Goal: Information Seeking & Learning: Learn about a topic

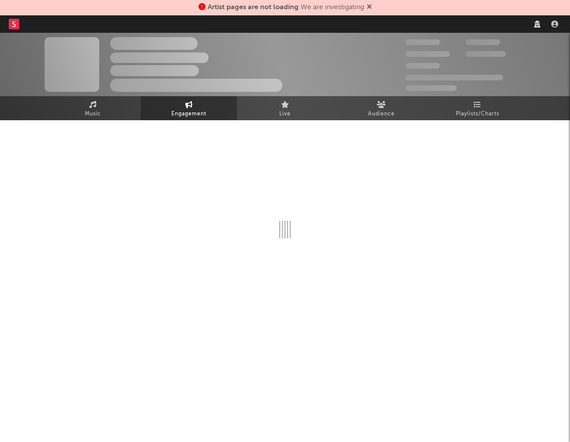
select select "1w"
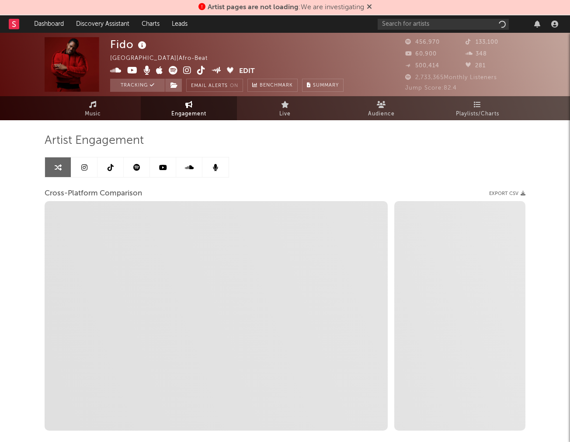
select select "1m"
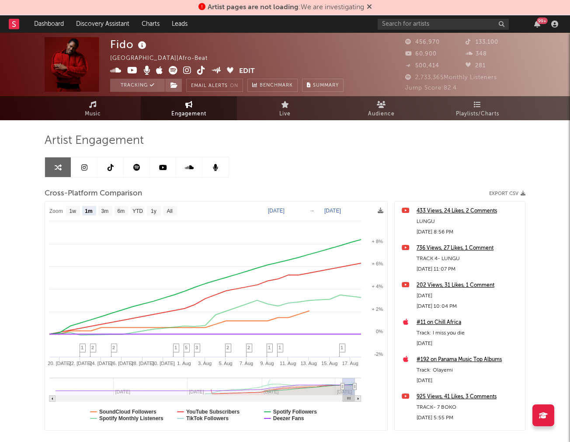
select select "1m"
click at [79, 122] on div "Artist Engagement Cross-Platform Comparison Export CSV Zoom 1w 1m 3m 6m YTD 1y …" at bounding box center [285, 292] width 481 height 345
click at [91, 110] on span "Music" at bounding box center [93, 114] width 16 height 10
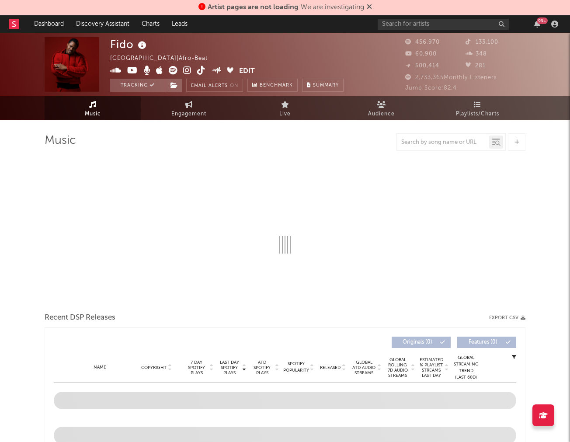
select select "6m"
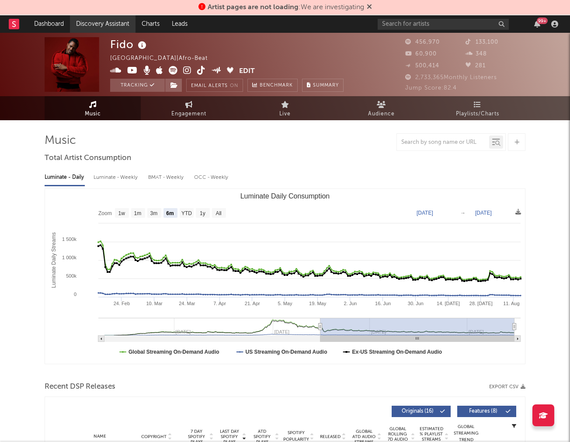
drag, startPoint x: 125, startPoint y: 37, endPoint x: 112, endPoint y: 28, distance: 15.5
click at [120, 35] on div "Fido Nigeria | Afro-Beat Edit Tracking Email Alerts On Benchmark Summary 456,97…" at bounding box center [285, 64] width 570 height 63
click at [112, 28] on link "Discovery Assistant" at bounding box center [103, 23] width 66 height 17
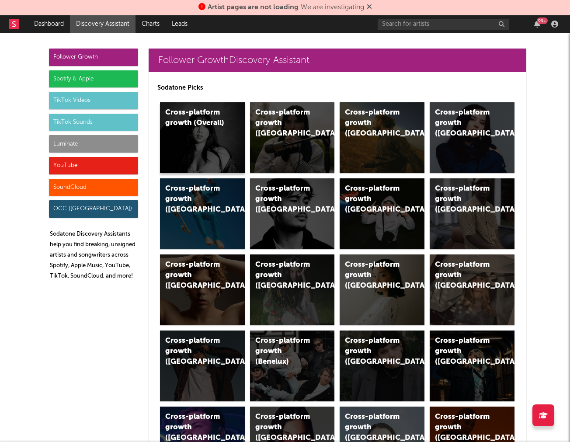
click at [206, 119] on div "Cross-platform growth (Overall)" at bounding box center [194, 118] width 59 height 21
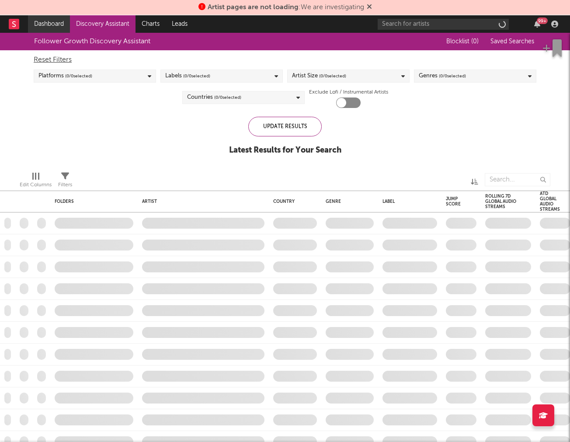
checkbox input "true"
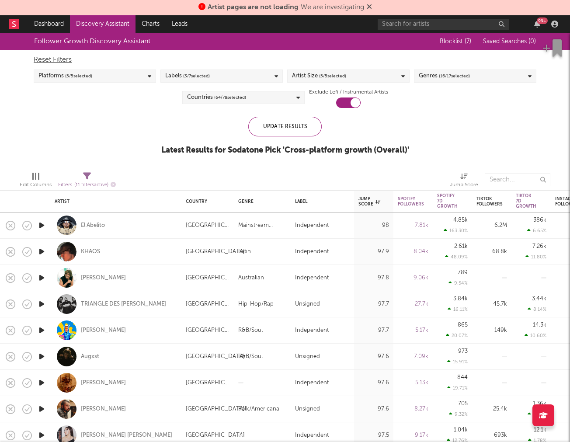
click at [203, 231] on div "[GEOGRAPHIC_DATA]" at bounding box center [207, 226] width 52 height 26
select select "1w"
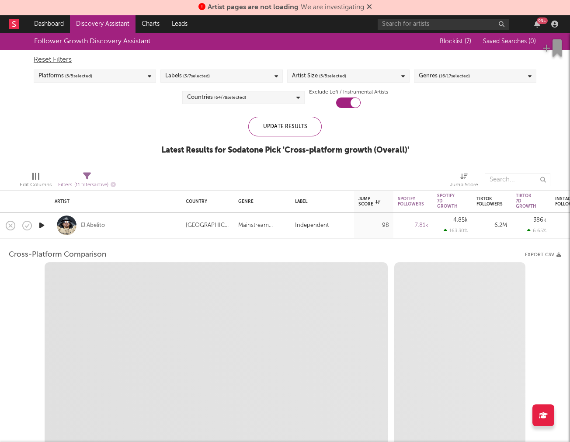
select select "6m"
select select "1m"
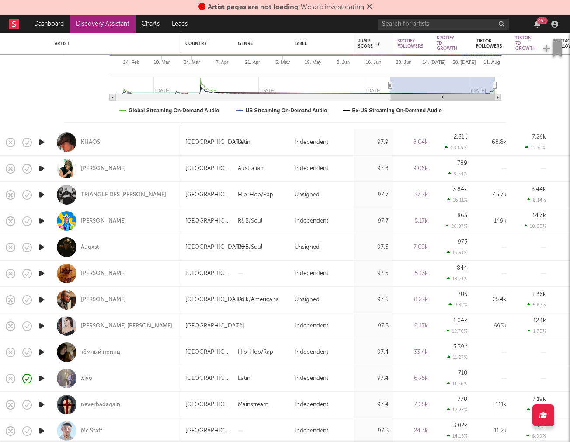
click at [123, 145] on div "KHAOS" at bounding box center [116, 142] width 122 height 26
select select "1w"
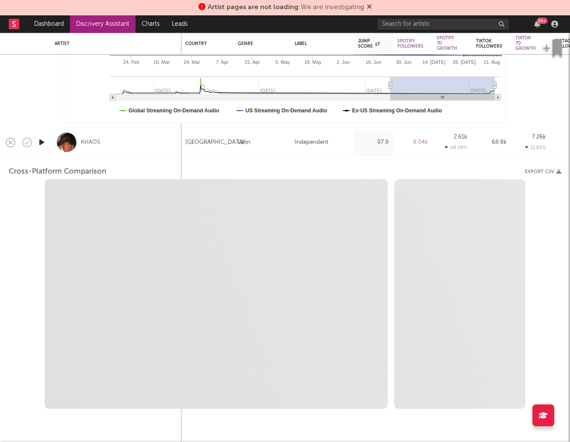
select select "1w"
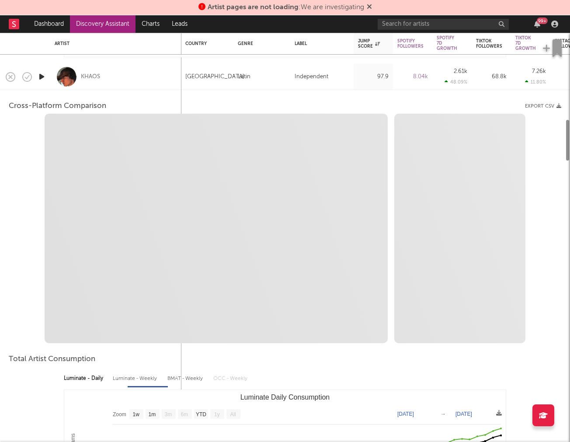
select select "1m"
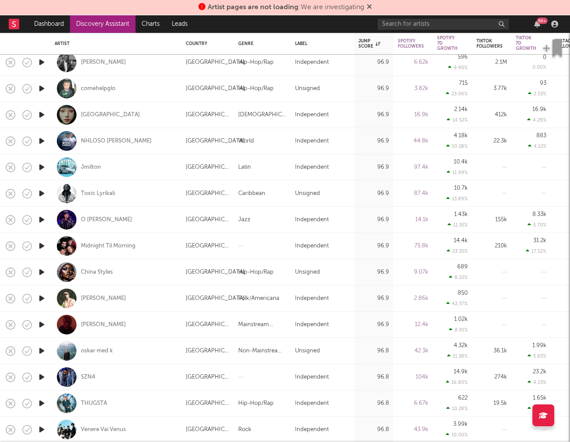
click at [171, 320] on div "[PERSON_NAME]" at bounding box center [116, 325] width 122 height 26
select select "1w"
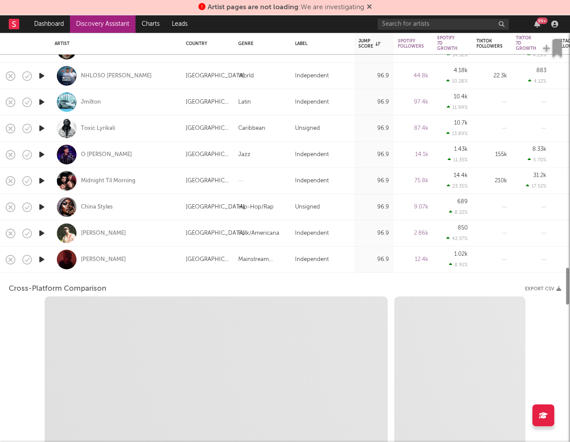
select select "1w"
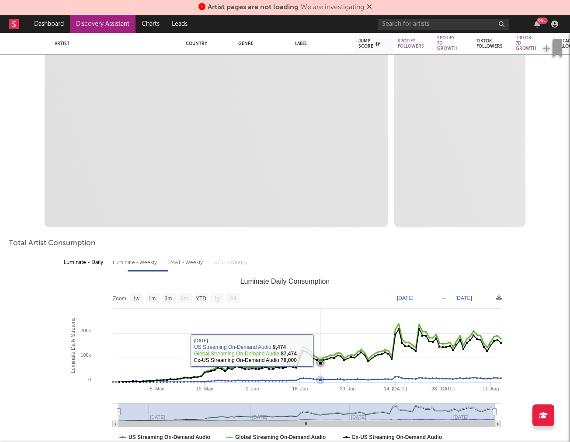
select select "1m"
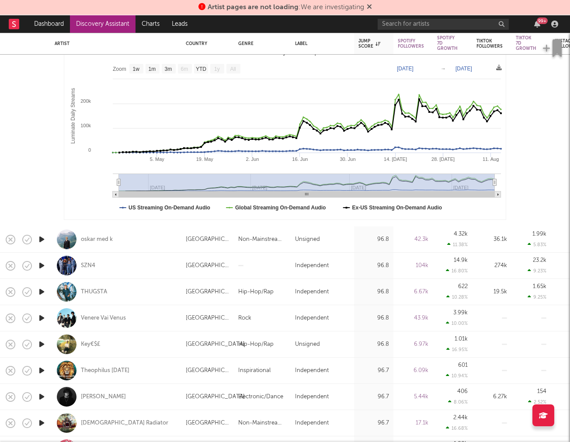
click at [151, 290] on div "THUGSTA" at bounding box center [116, 292] width 122 height 26
select select "1w"
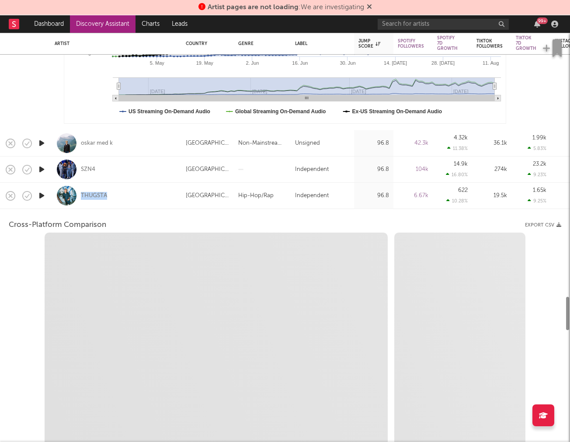
select select "1w"
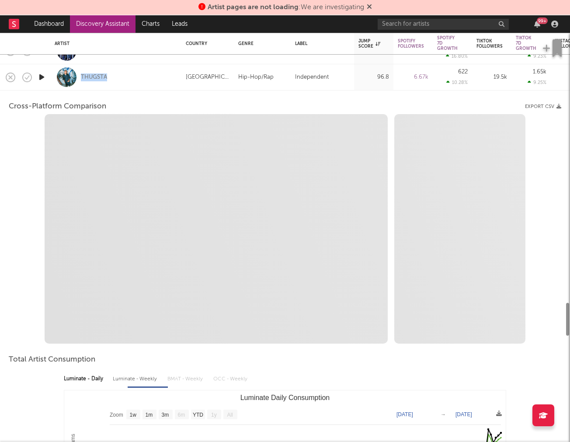
select select "1m"
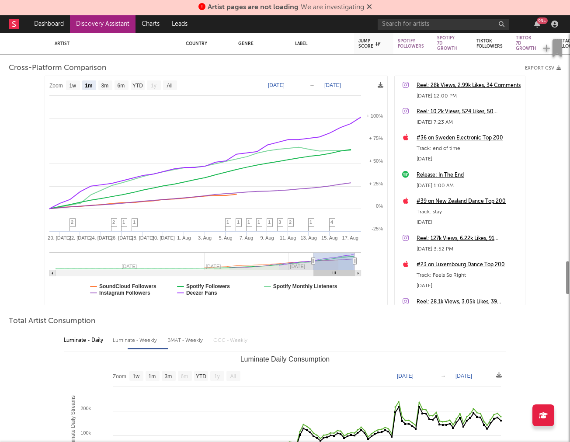
select select "1m"
select select "1w"
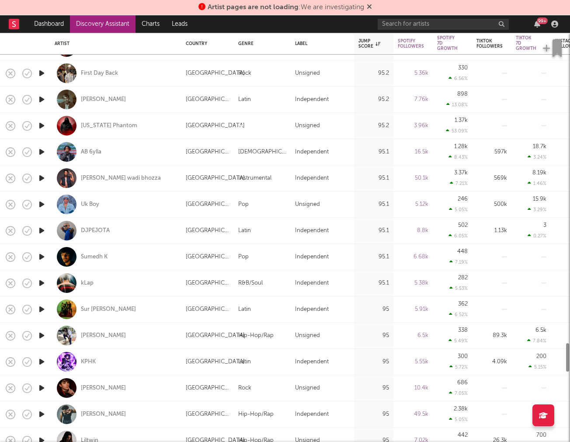
click at [42, 203] on icon "button" at bounding box center [41, 204] width 9 height 11
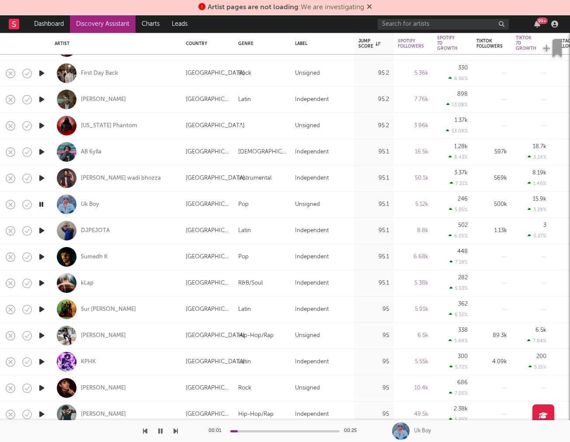
click at [42, 203] on icon "button" at bounding box center [41, 204] width 8 height 11
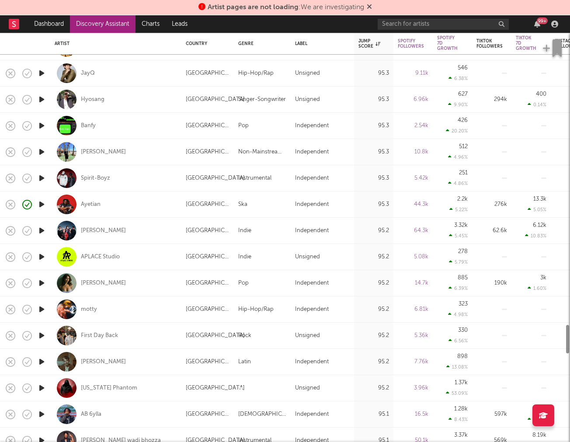
click at [42, 203] on icon "button" at bounding box center [41, 204] width 9 height 11
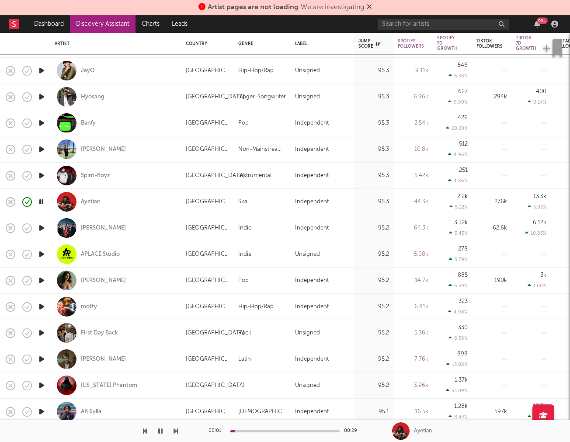
click at [42, 203] on icon "button" at bounding box center [41, 201] width 8 height 11
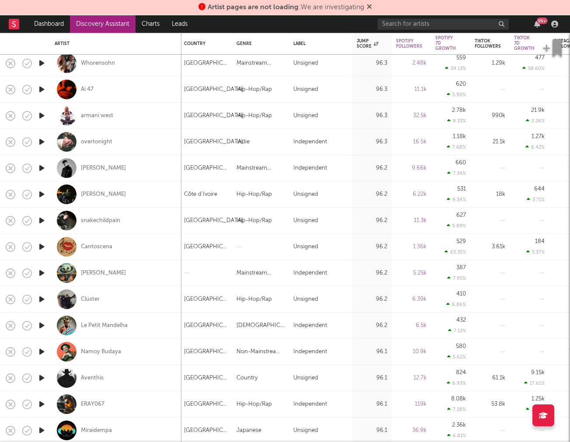
click at [42, 195] on icon "button" at bounding box center [41, 194] width 9 height 11
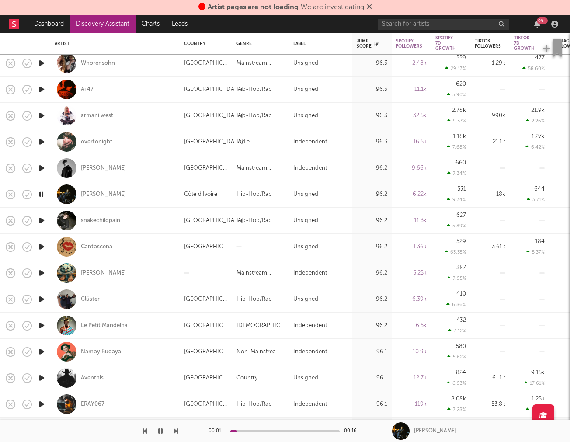
click at [187, 200] on div "Côte d'Ivoire" at bounding box center [206, 194] width 52 height 26
select select "1w"
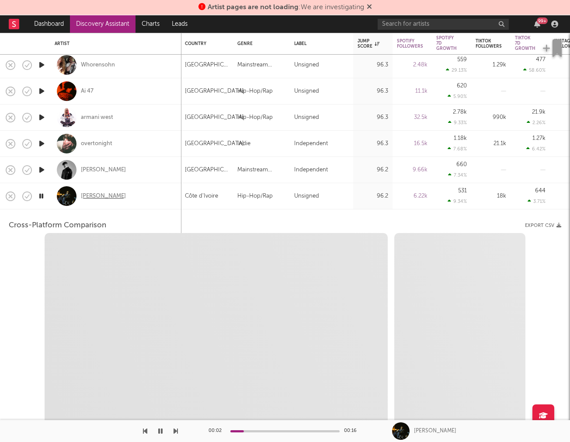
click at [94, 196] on div "Lamine løssa" at bounding box center [103, 196] width 45 height 8
select select "1w"
select select "1m"
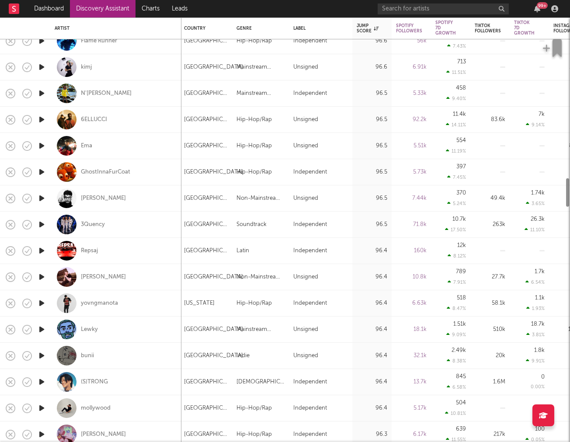
click at [137, 303] on div "yovngmanota" at bounding box center [116, 303] width 122 height 26
select select "1w"
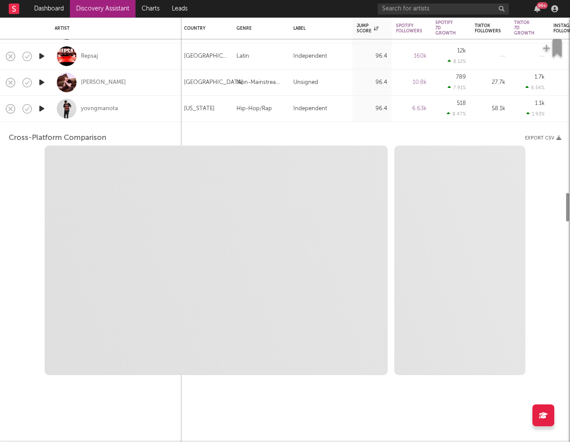
select select "1w"
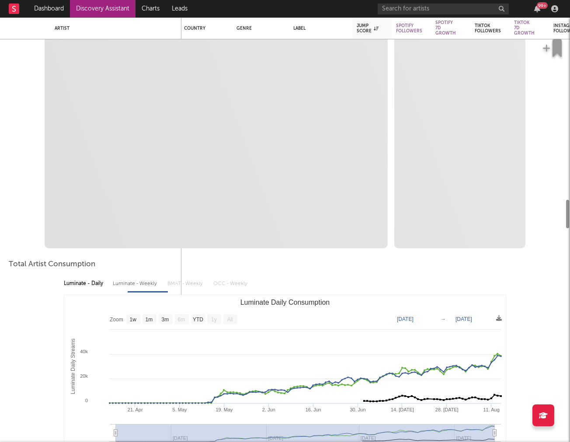
select select "1m"
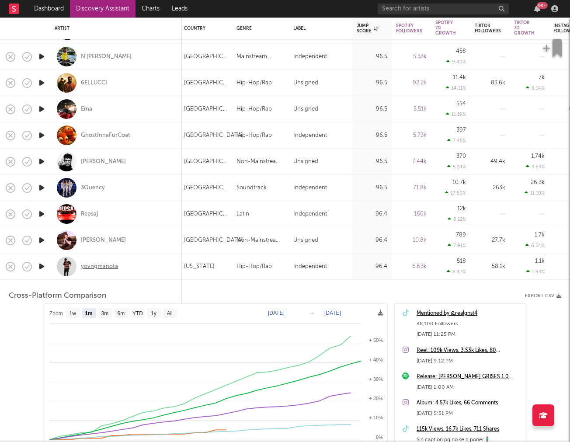
click at [101, 265] on div "yovngmanota" at bounding box center [99, 267] width 37 height 8
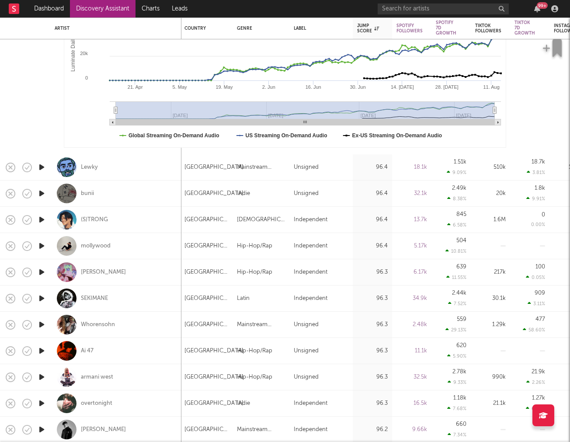
select select "1m"
select select "1w"
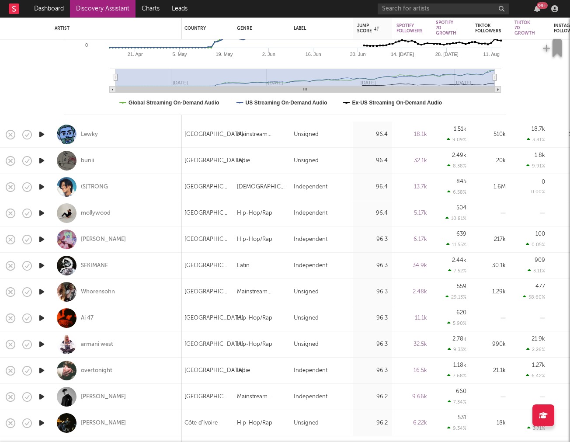
click at [125, 271] on div "SEKIMANE" at bounding box center [116, 266] width 122 height 26
select select "1w"
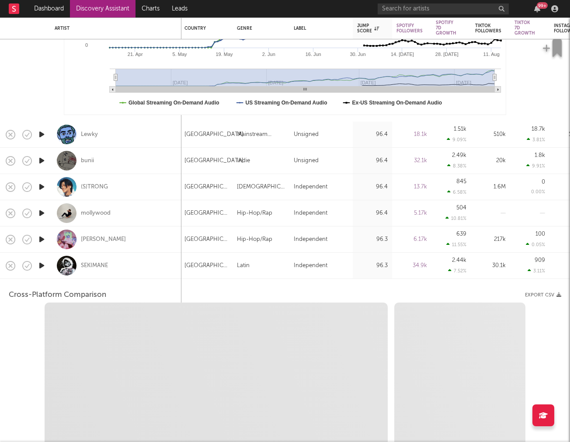
click at [39, 268] on icon "button" at bounding box center [41, 265] width 9 height 11
select select "1w"
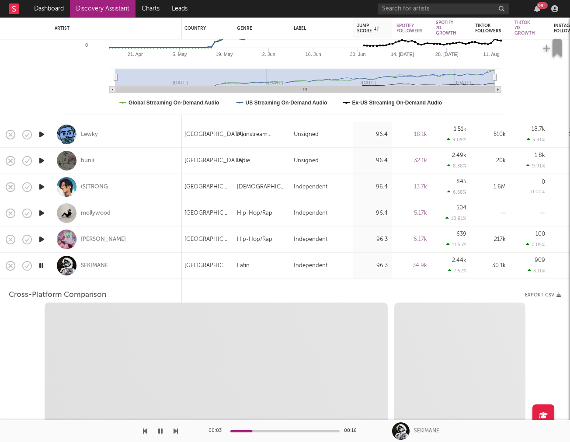
select select "1m"
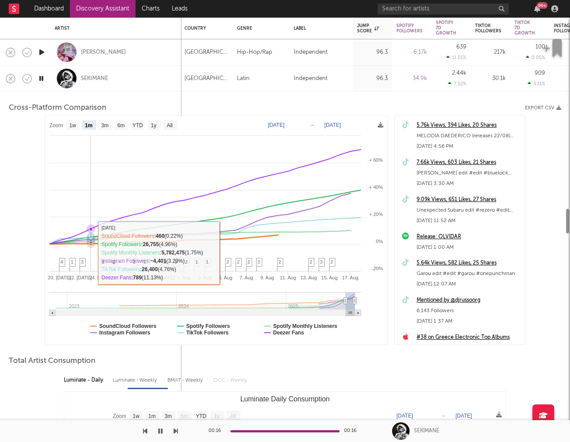
select select "1m"
select select "1w"
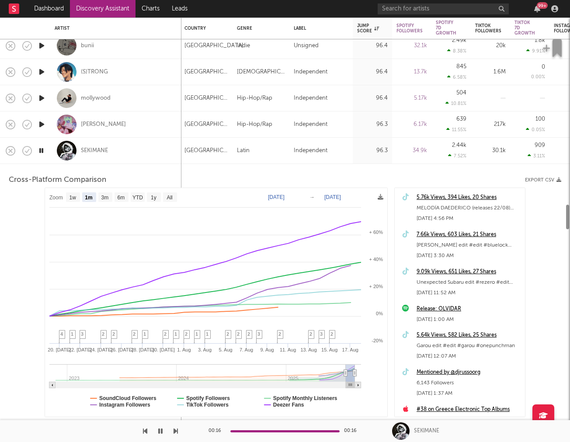
select select "1m"
select select "1w"
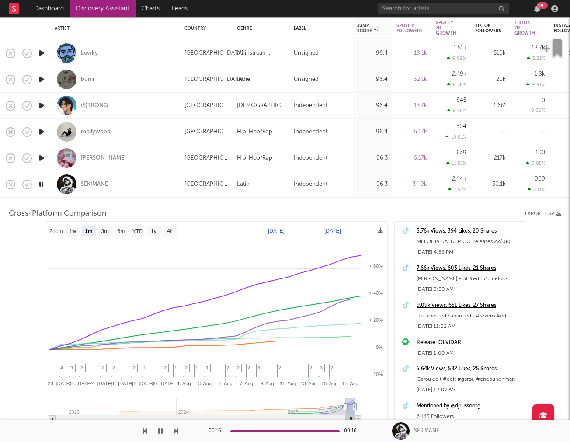
click at [42, 160] on icon "button" at bounding box center [41, 158] width 9 height 11
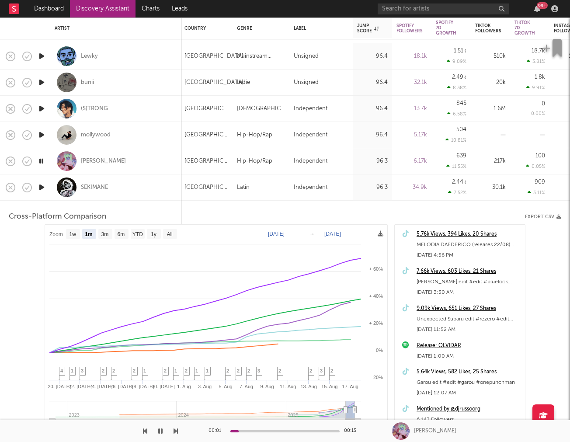
click at [42, 160] on icon "button" at bounding box center [41, 161] width 8 height 11
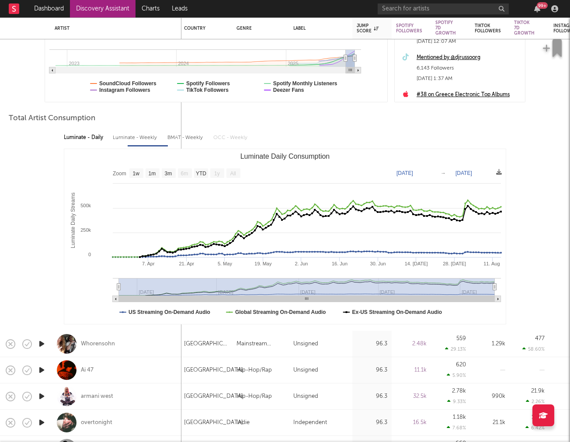
select select "1m"
select select "1w"
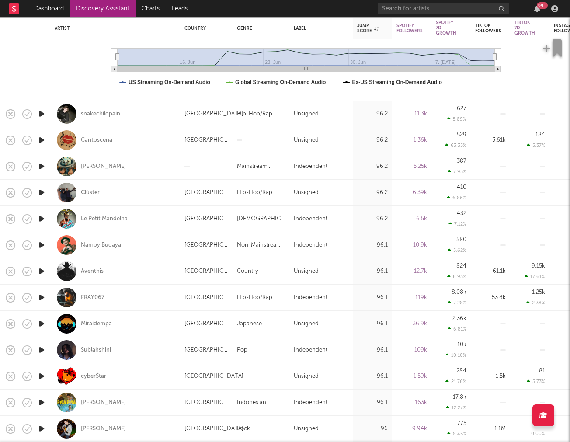
click at [39, 220] on icon "button" at bounding box center [41, 218] width 9 height 11
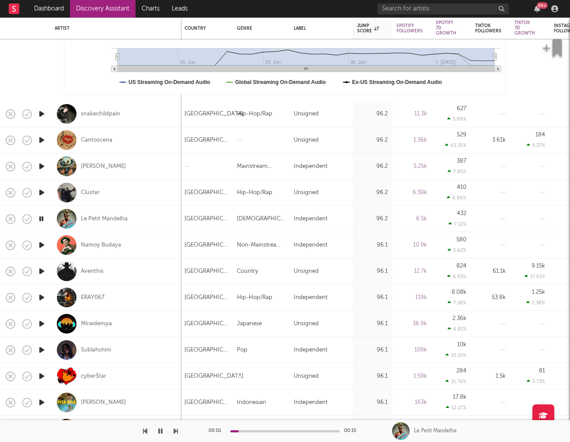
click at [39, 220] on icon "button" at bounding box center [41, 218] width 8 height 11
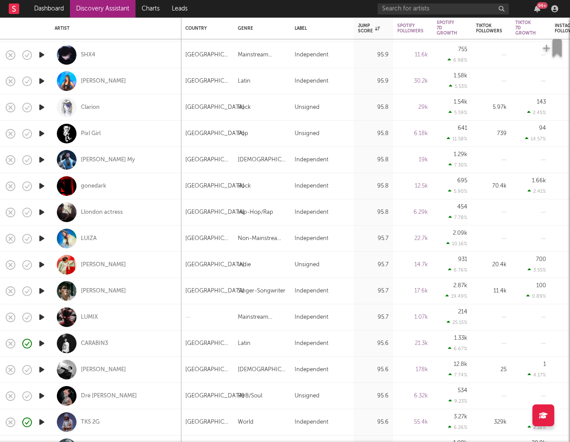
click at [44, 289] on icon "button" at bounding box center [41, 291] width 9 height 11
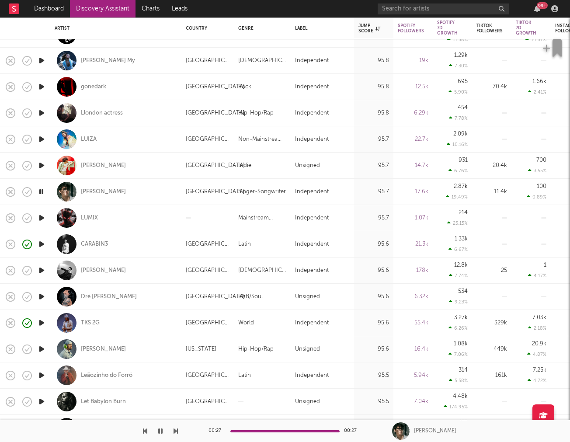
click at [43, 325] on icon "button" at bounding box center [41, 322] width 9 height 11
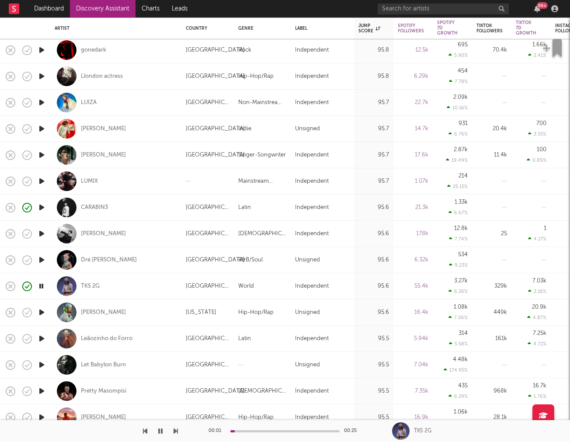
click at [46, 316] on icon "button" at bounding box center [41, 312] width 9 height 11
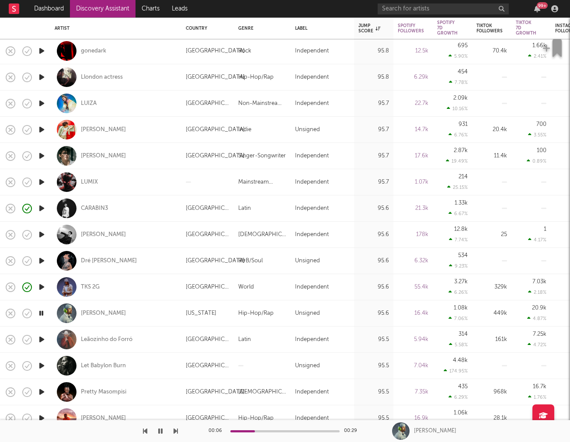
click at [42, 342] on icon "button" at bounding box center [41, 339] width 9 height 11
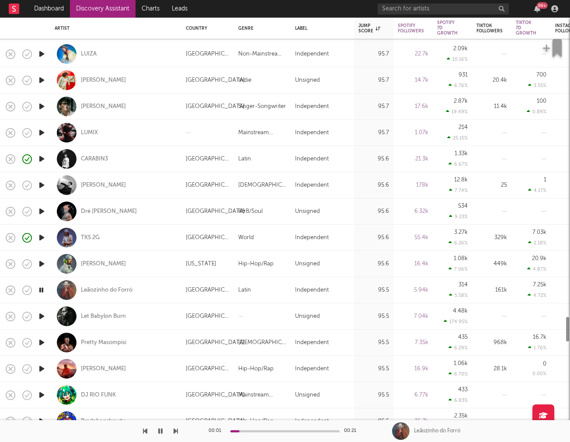
click at [42, 341] on icon "button" at bounding box center [41, 342] width 9 height 11
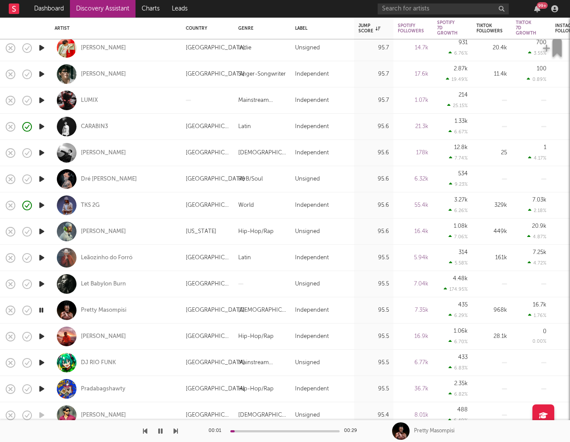
click at [42, 340] on icon "button" at bounding box center [41, 336] width 9 height 11
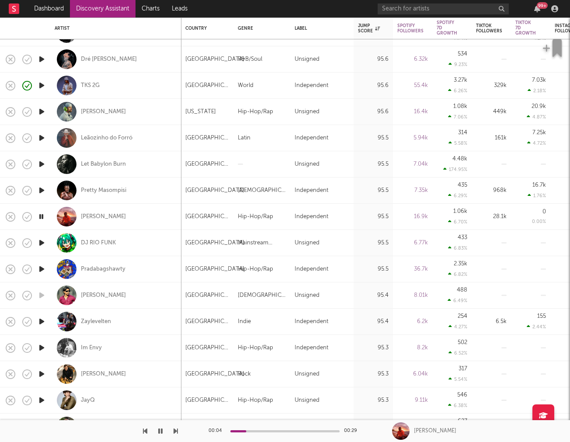
click at [43, 322] on icon "button" at bounding box center [41, 321] width 9 height 11
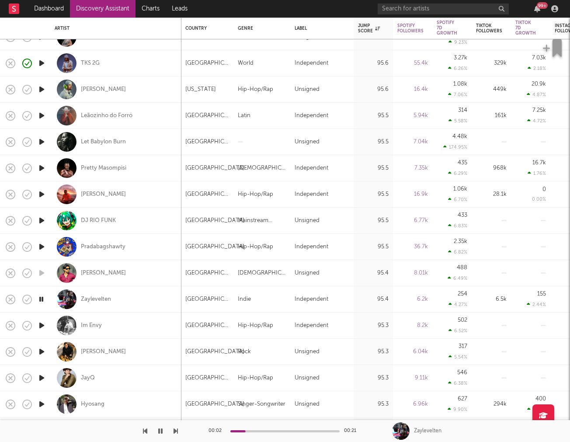
click at [43, 323] on icon "button" at bounding box center [41, 325] width 9 height 11
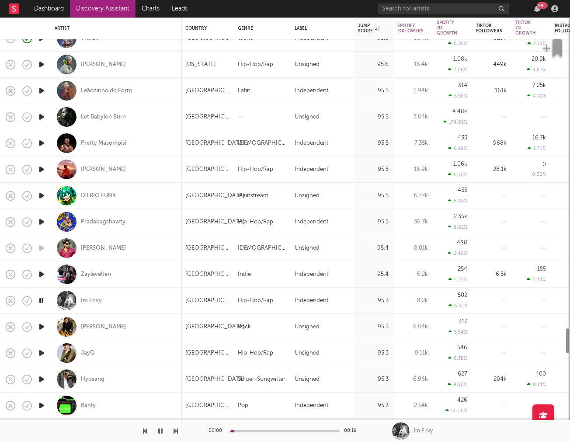
click at [43, 323] on icon "button" at bounding box center [41, 326] width 9 height 11
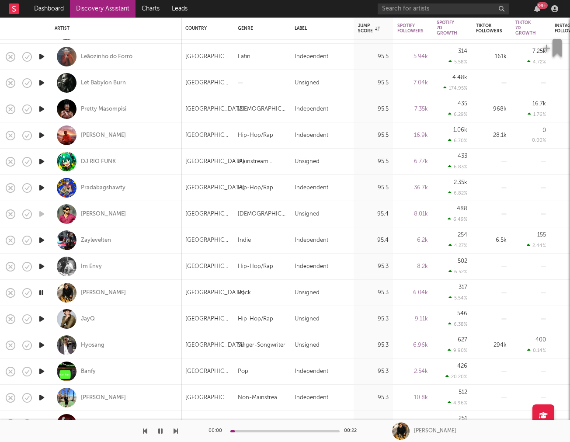
click at [43, 323] on icon "button" at bounding box center [41, 319] width 9 height 11
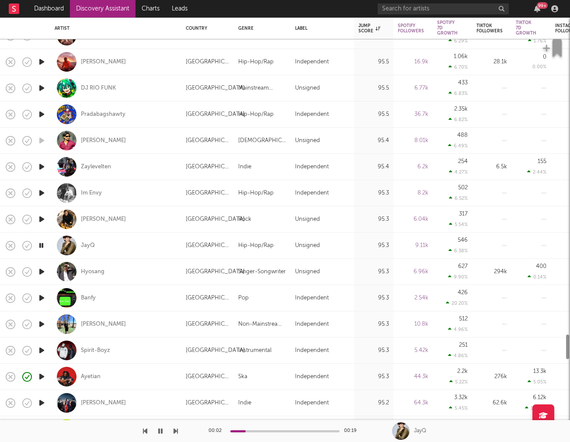
click at [43, 323] on icon "button" at bounding box center [41, 324] width 9 height 11
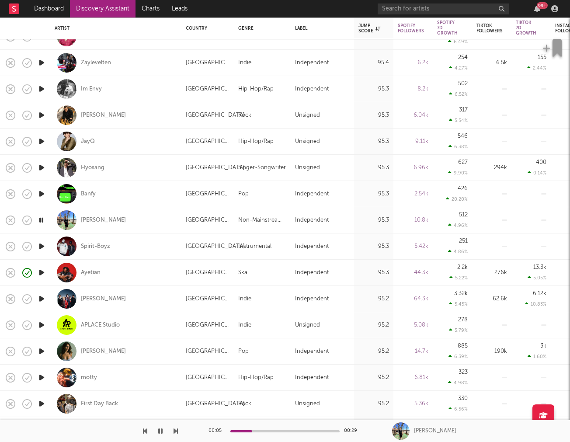
click at [41, 376] on icon "button" at bounding box center [41, 377] width 9 height 11
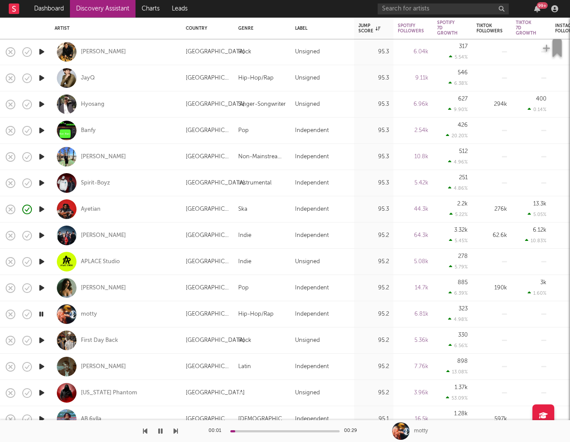
click at [146, 312] on div "motty" at bounding box center [116, 314] width 122 height 26
select select "1w"
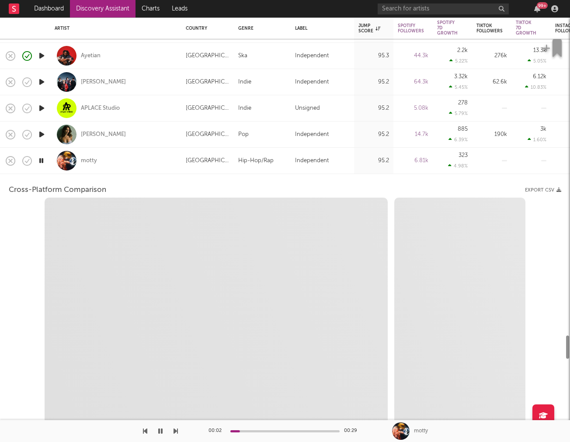
select select "6m"
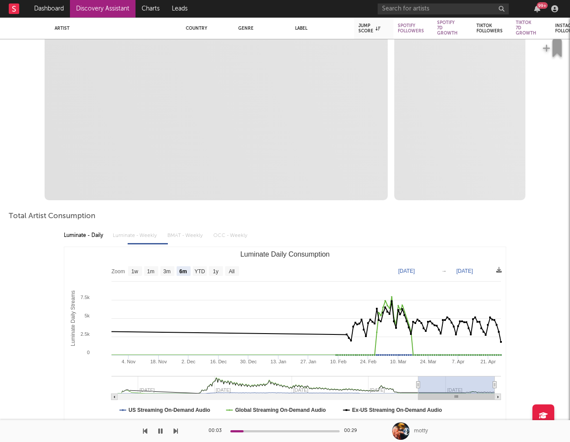
select select "1m"
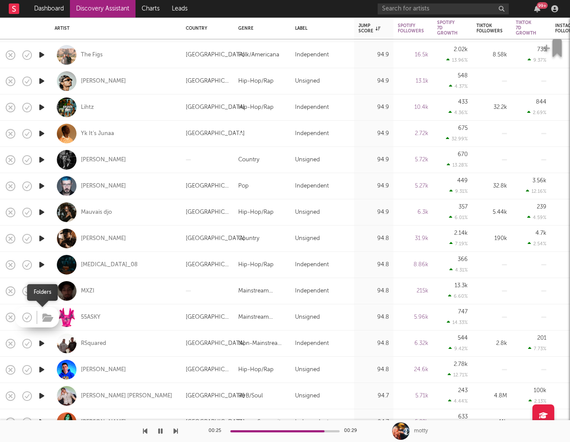
click at [41, 315] on button "button" at bounding box center [48, 318] width 14 height 13
click at [43, 317] on icon "button" at bounding box center [41, 317] width 9 height 11
click at [96, 317] on div "55ASKY" at bounding box center [91, 318] width 20 height 8
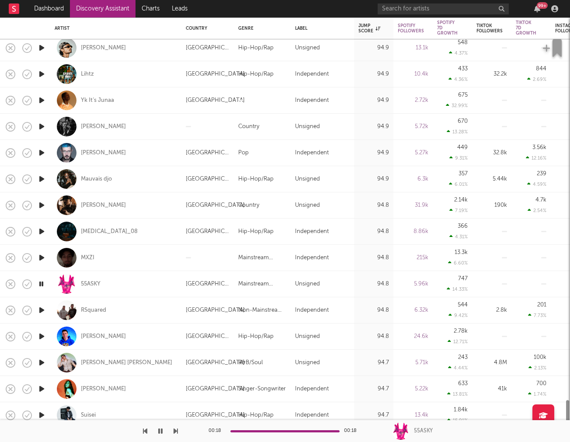
click at [41, 312] on icon "button" at bounding box center [41, 310] width 9 height 11
click at [40, 338] on icon "button" at bounding box center [41, 336] width 9 height 11
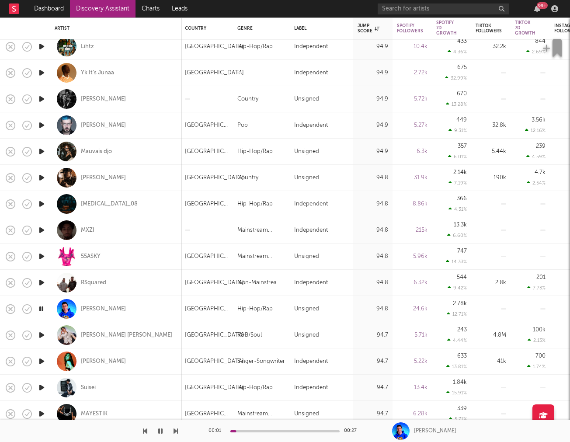
click at [40, 338] on icon "button" at bounding box center [41, 335] width 9 height 11
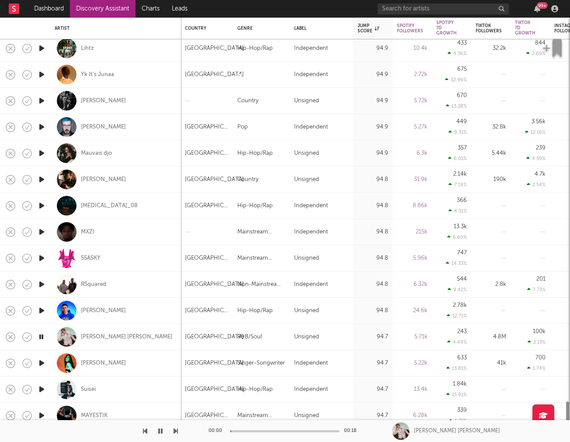
click at [40, 338] on icon "button" at bounding box center [41, 336] width 8 height 11
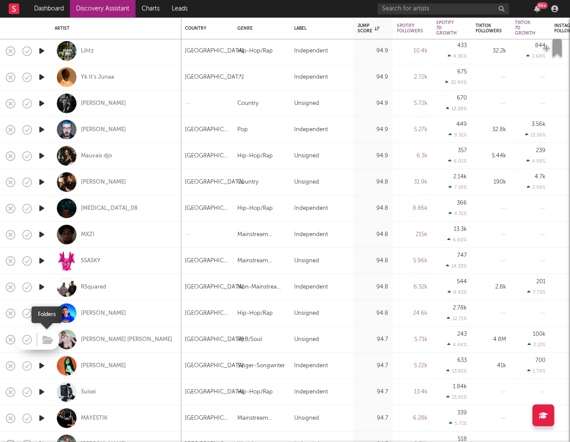
click at [39, 339] on span at bounding box center [47, 339] width 16 height 15
click at [43, 368] on icon "button" at bounding box center [41, 365] width 9 height 11
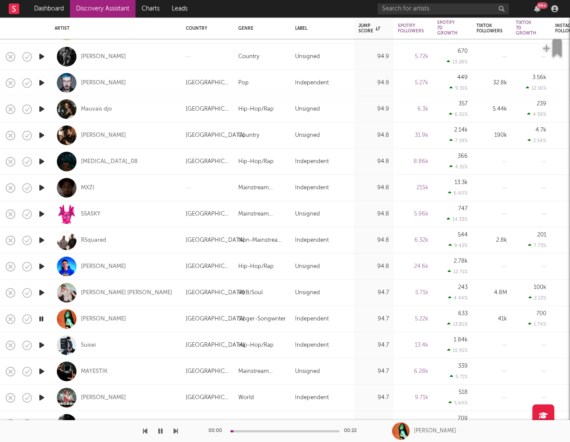
click at [43, 368] on icon "button" at bounding box center [41, 371] width 9 height 11
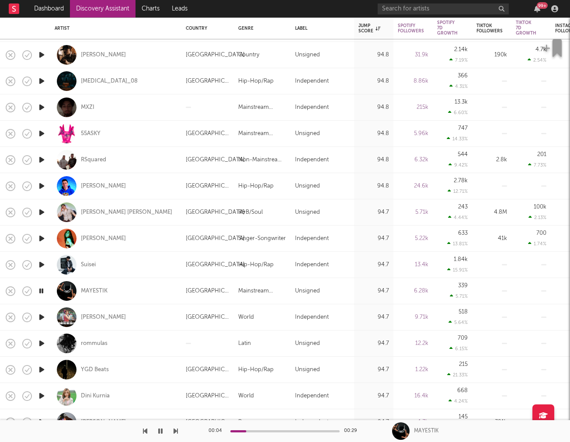
click at [42, 315] on icon "button" at bounding box center [41, 317] width 9 height 11
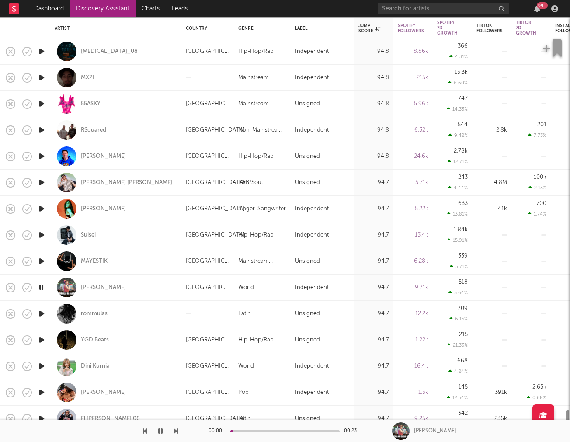
click at [42, 315] on icon "button" at bounding box center [41, 313] width 9 height 11
click at [88, 312] on div "rommulas" at bounding box center [94, 314] width 27 height 8
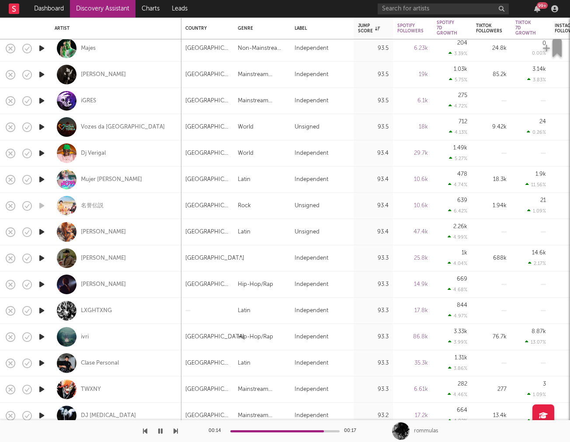
click at [39, 363] on icon "button" at bounding box center [41, 363] width 9 height 11
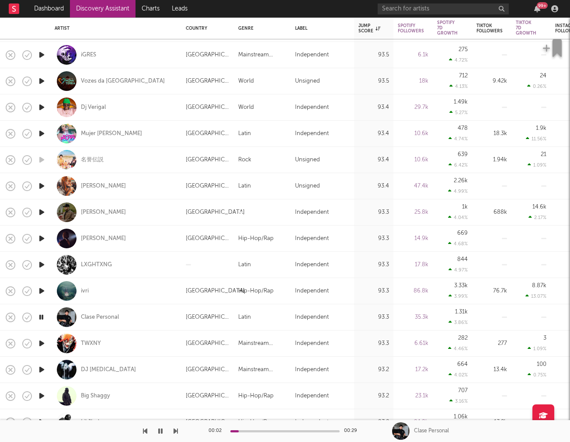
click at [39, 316] on icon "button" at bounding box center [41, 317] width 8 height 11
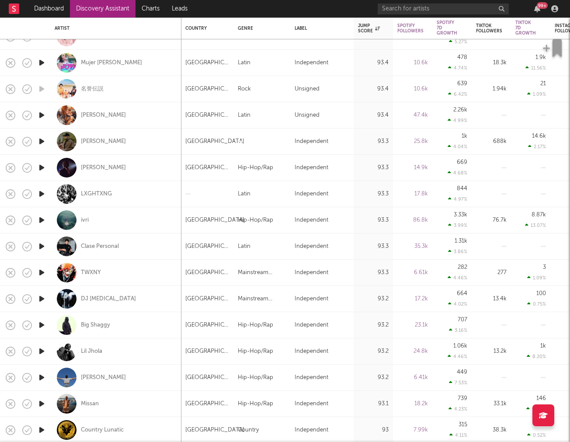
click at [40, 324] on icon "button" at bounding box center [41, 325] width 9 height 11
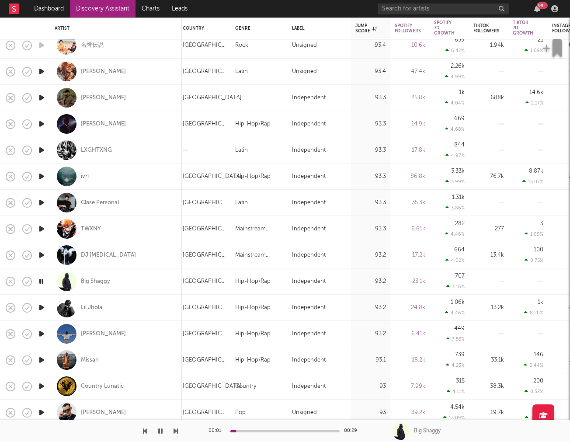
click at [43, 305] on icon "button" at bounding box center [41, 307] width 9 height 11
click at [37, 334] on icon "button" at bounding box center [41, 333] width 9 height 11
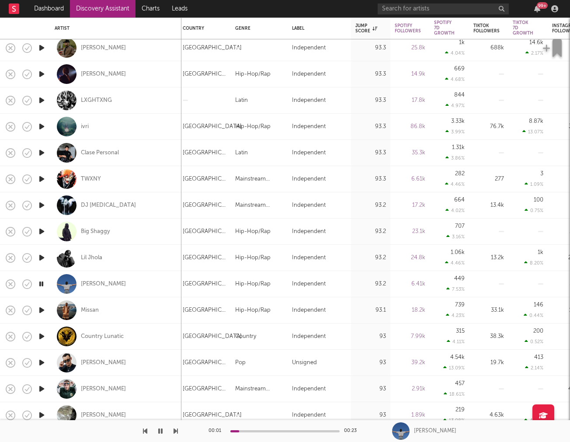
click at [39, 307] on icon "button" at bounding box center [41, 310] width 9 height 11
click at [93, 308] on div "Missan" at bounding box center [90, 311] width 18 height 8
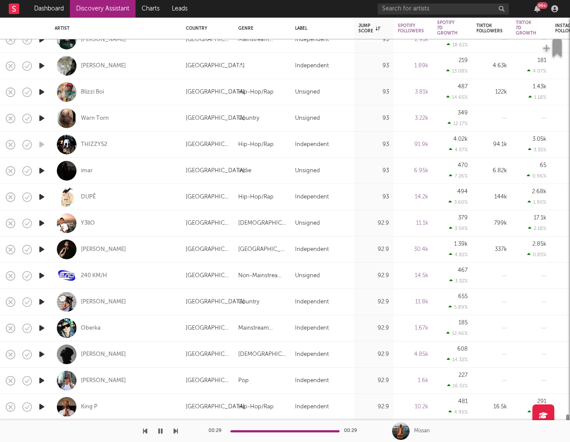
click at [41, 276] on icon "button" at bounding box center [41, 275] width 9 height 11
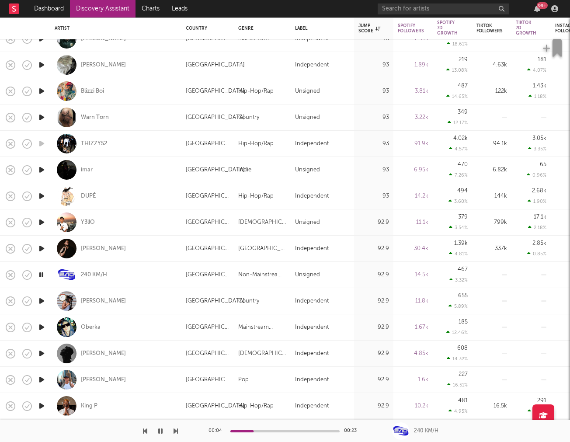
click at [92, 274] on div "240 KM/H" at bounding box center [94, 275] width 26 height 8
click at [158, 273] on div "240 KM/H" at bounding box center [116, 275] width 122 height 26
select select "1w"
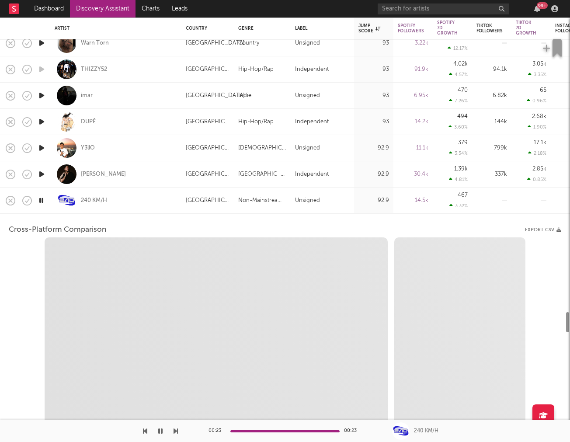
select select "1w"
select select "1m"
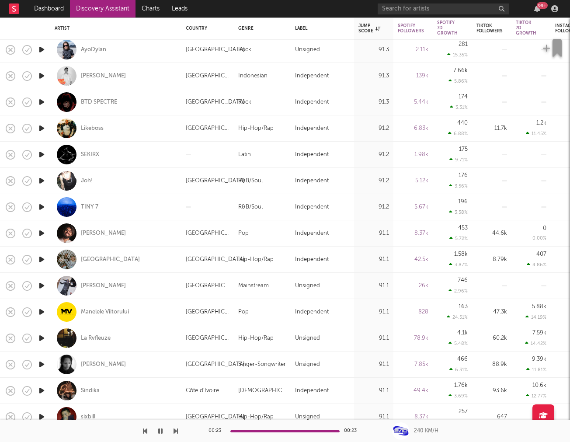
click at [38, 337] on icon "button" at bounding box center [41, 338] width 9 height 11
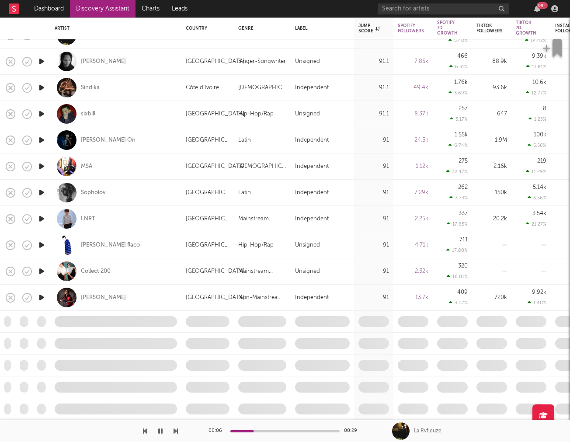
click at [78, 11] on link "Discovery Assistant" at bounding box center [103, 8] width 66 height 17
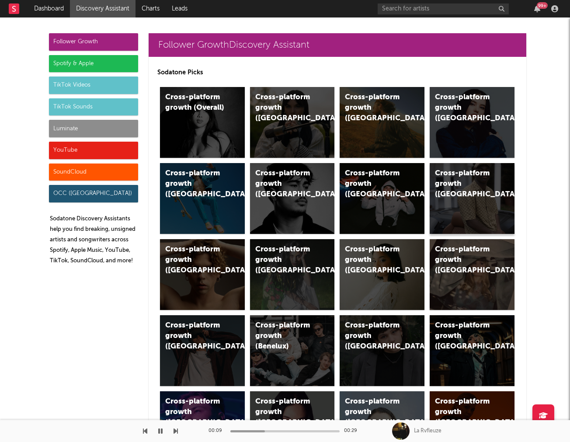
click at [477, 196] on div "Cross-platform growth (France)" at bounding box center [472, 198] width 85 height 71
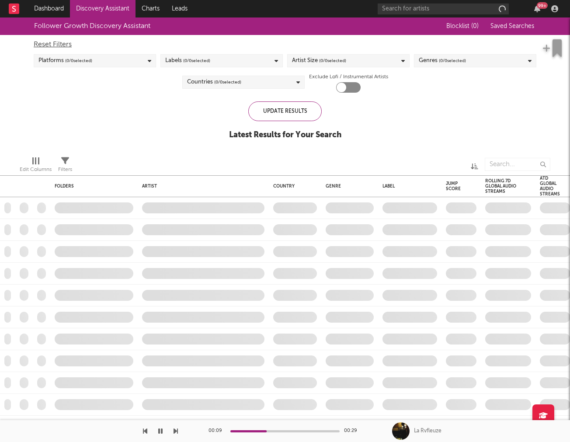
checkbox input "true"
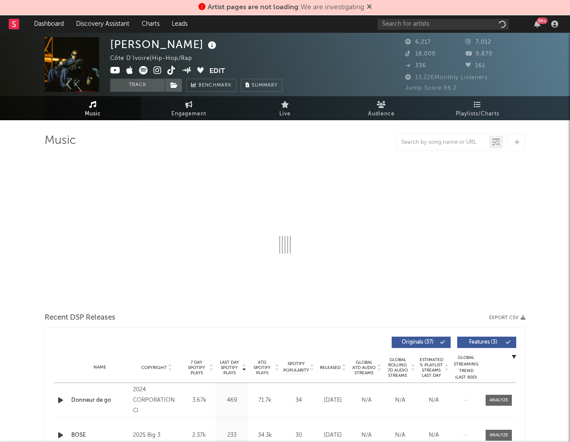
select select "1w"
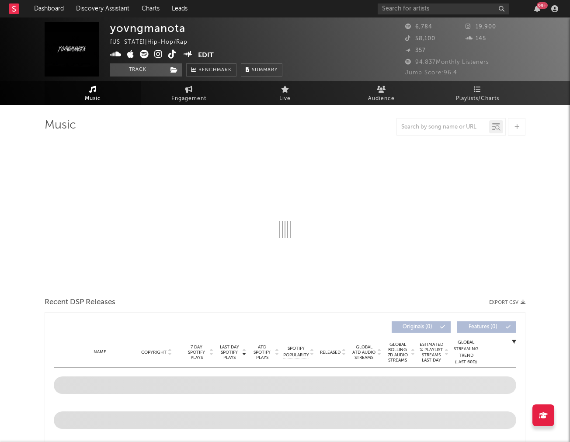
select select "1w"
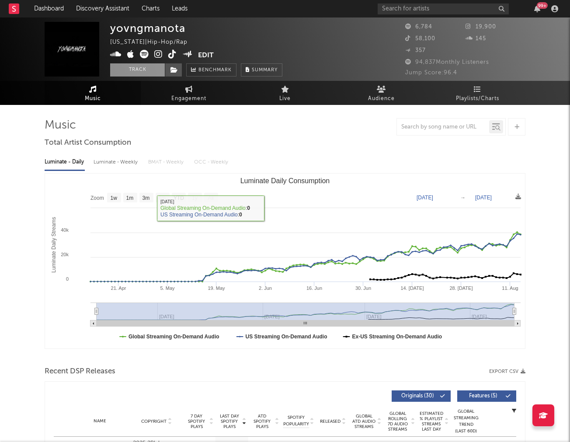
click at [127, 70] on button "Track" at bounding box center [137, 69] width 55 height 13
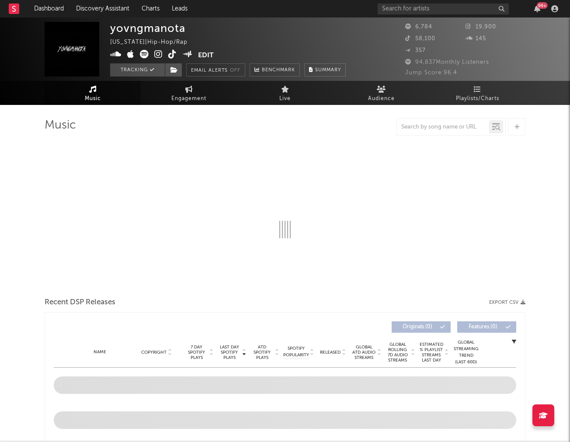
select select "1w"
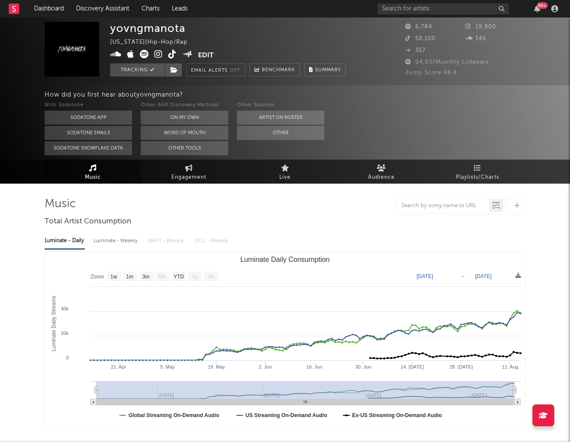
click at [176, 50] on icon at bounding box center [172, 54] width 8 height 9
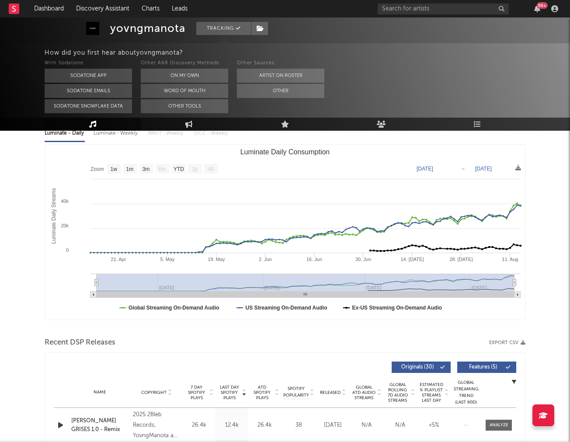
scroll to position [206, 0]
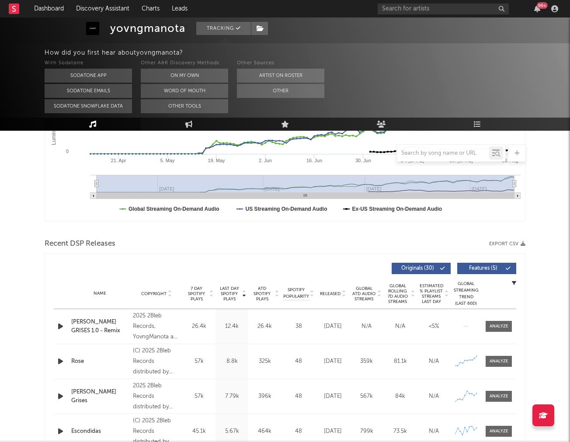
drag, startPoint x: 507, startPoint y: 327, endPoint x: 500, endPoint y: 321, distance: 9.6
click at [506, 327] on div at bounding box center [499, 326] width 19 height 7
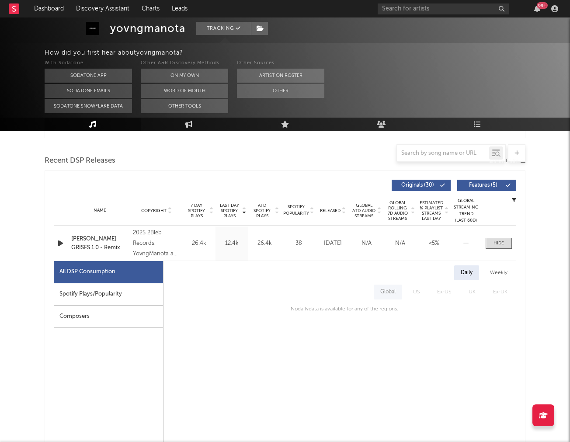
click at [80, 282] on div "All DSP Consumption" at bounding box center [108, 272] width 109 height 22
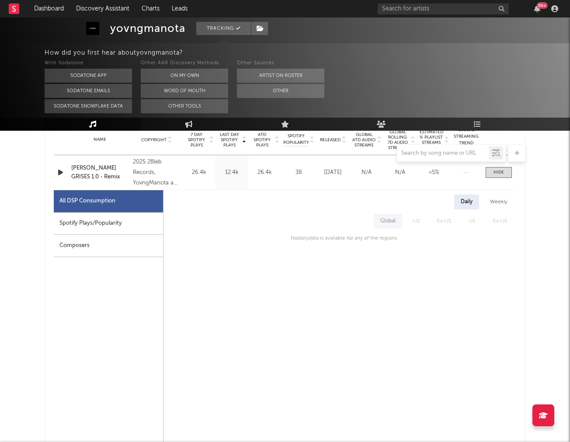
scroll to position [365, 0]
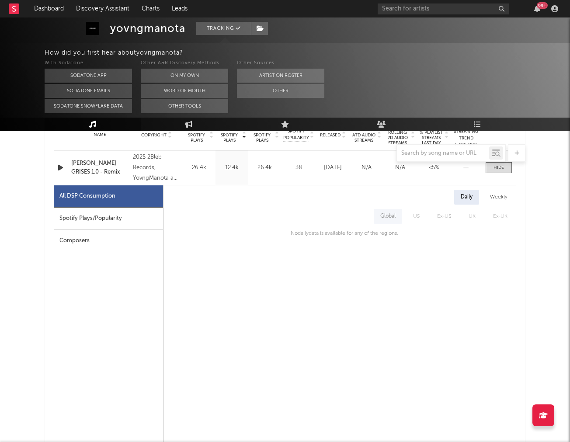
click at [81, 206] on div "All DSP Consumption" at bounding box center [108, 196] width 109 height 22
click at [84, 227] on div "Spotify Plays/Popularity" at bounding box center [108, 219] width 109 height 22
select select "1w"
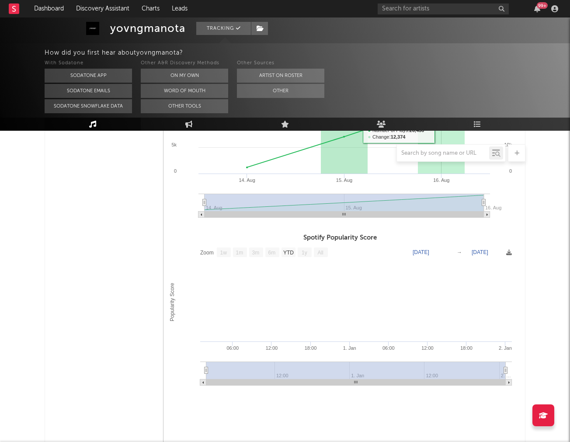
scroll to position [694, 0]
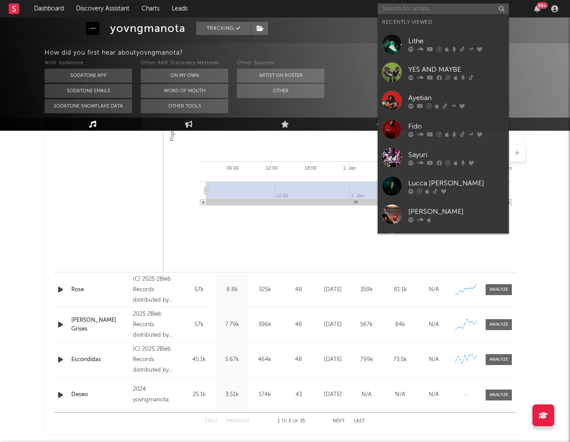
click at [404, 8] on input "text" at bounding box center [443, 8] width 131 height 11
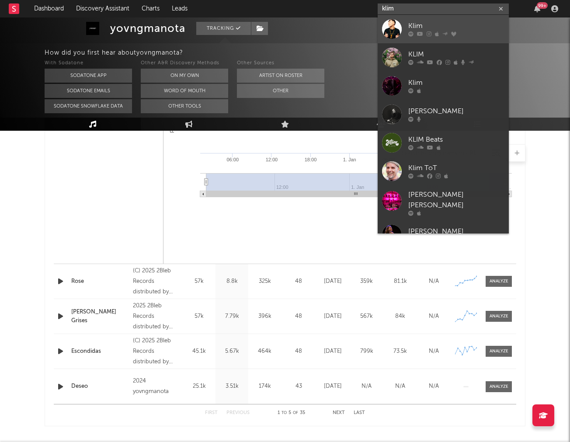
scroll to position [702, 0]
type input "klim"
click at [382, 34] on div at bounding box center [392, 29] width 20 height 20
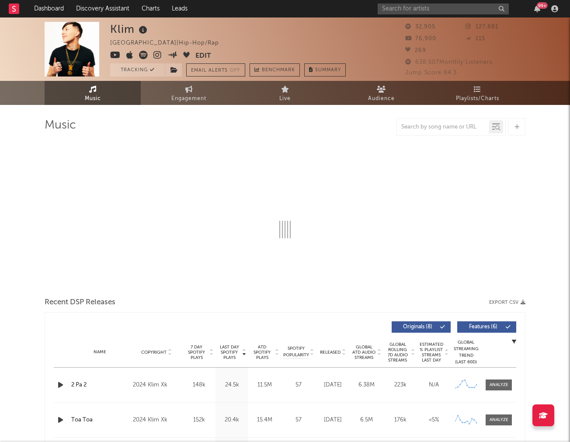
select select "6m"
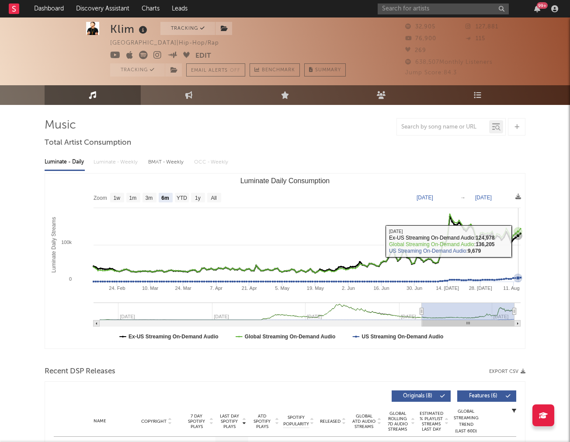
scroll to position [290, 0]
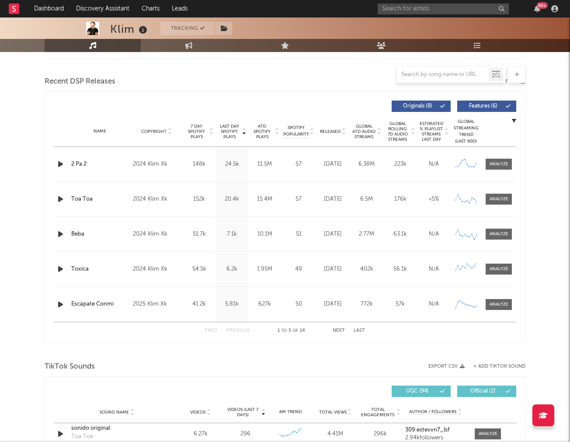
click at [485, 164] on div at bounding box center [498, 164] width 28 height 11
click div
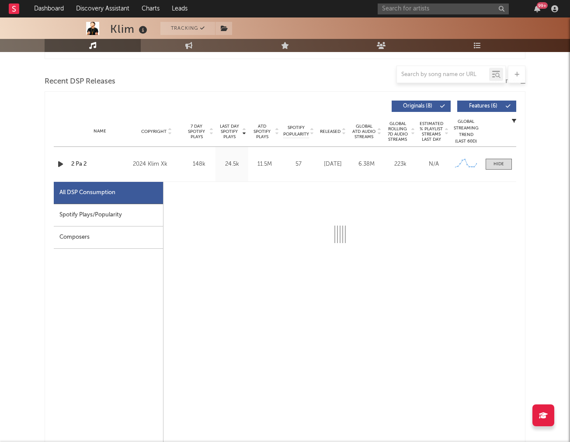
click div "Spotify Plays/Popularity"
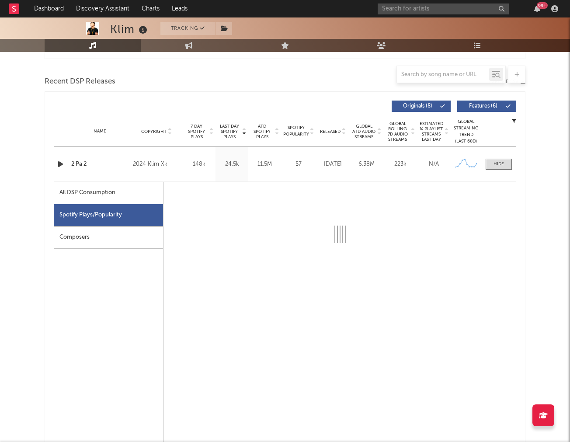
scroll to position [323, 0]
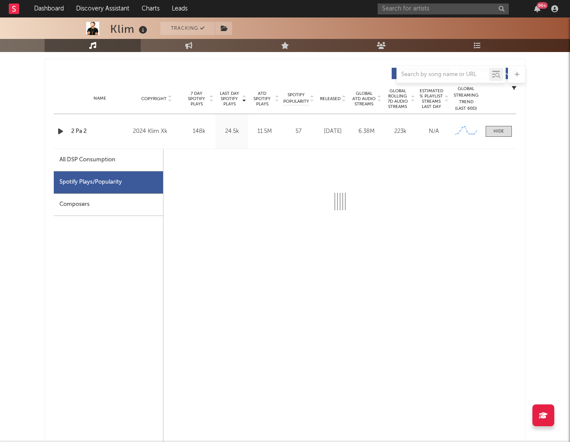
select select "6m"
select select "1w"
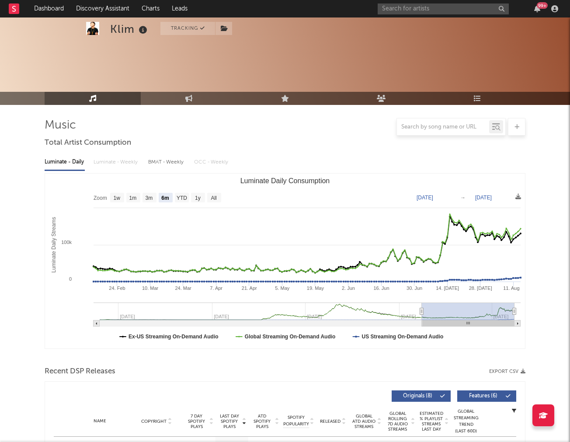
scroll to position [289, 0]
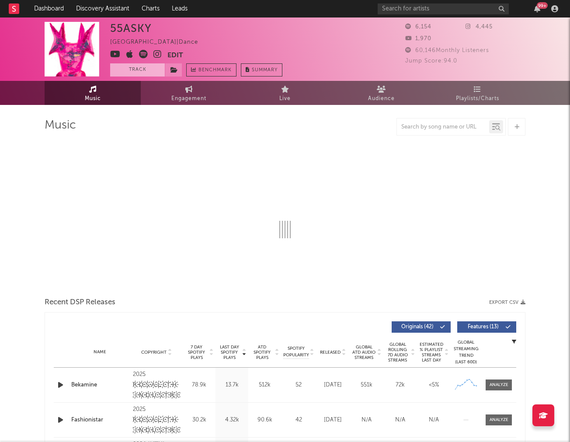
click at [129, 70] on button "Track" at bounding box center [137, 69] width 55 height 13
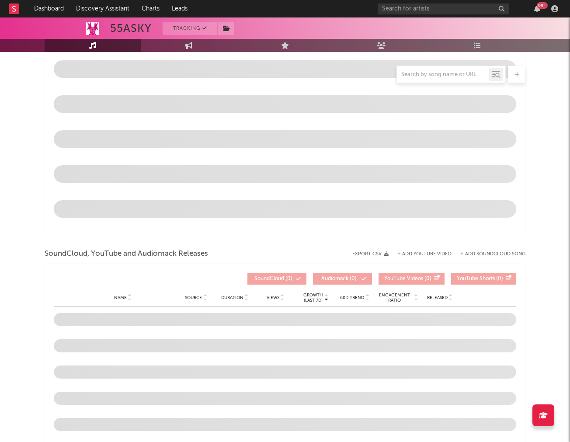
select select "1w"
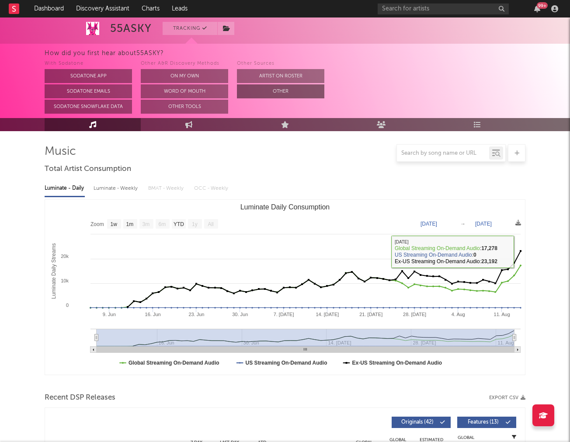
scroll to position [51, 0]
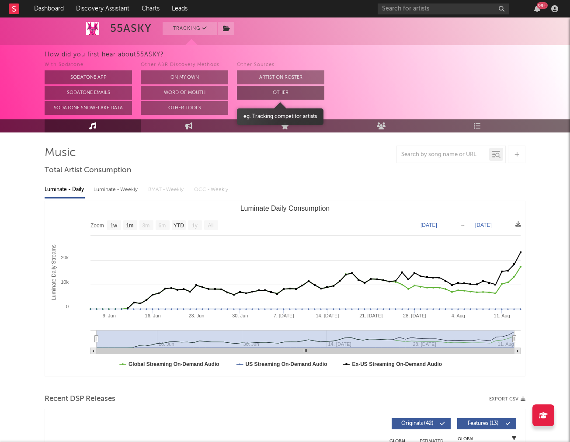
click at [302, 93] on button "Other" at bounding box center [280, 93] width 87 height 14
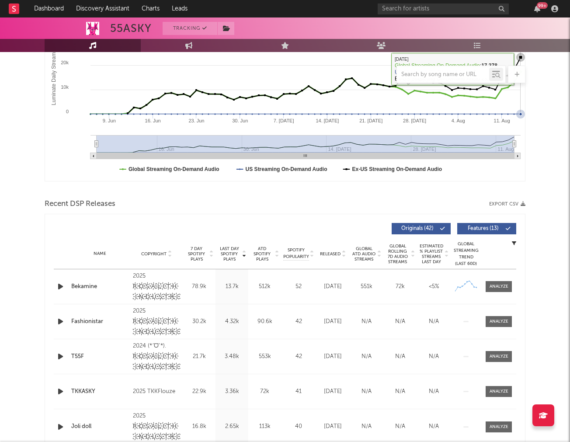
scroll to position [230, 0]
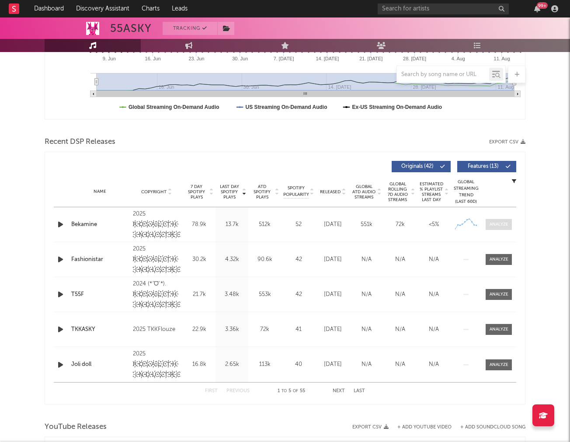
click at [501, 228] on span at bounding box center [499, 224] width 26 height 11
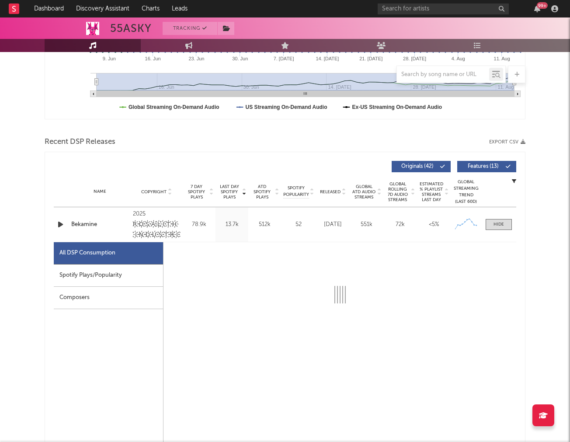
click at [65, 282] on div "Spotify Plays/Popularity" at bounding box center [108, 276] width 109 height 22
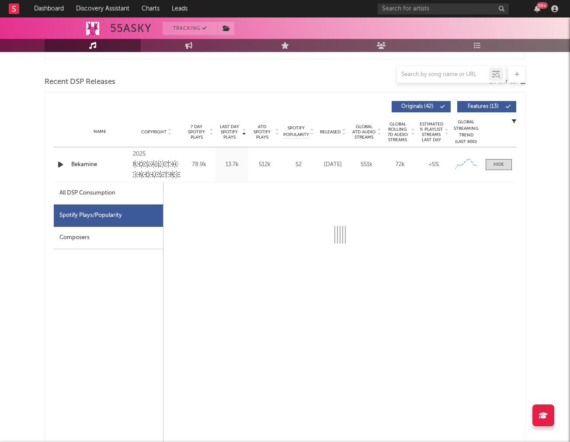
select select "1w"
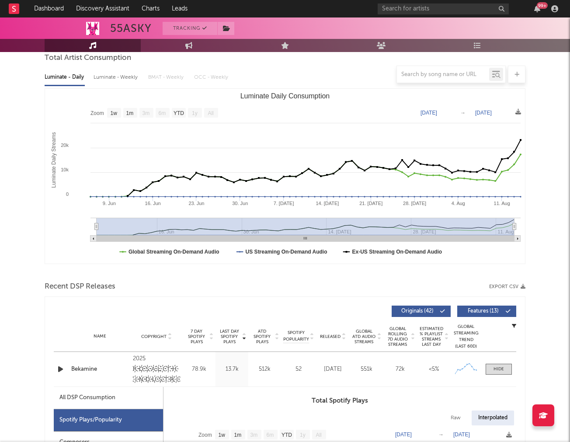
scroll to position [164, 0]
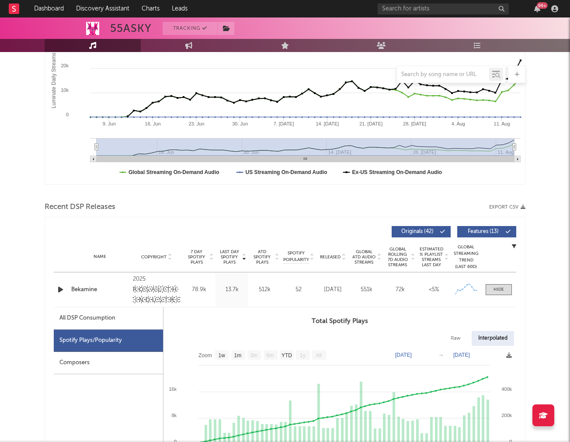
click at [59, 290] on icon "button" at bounding box center [60, 289] width 9 height 11
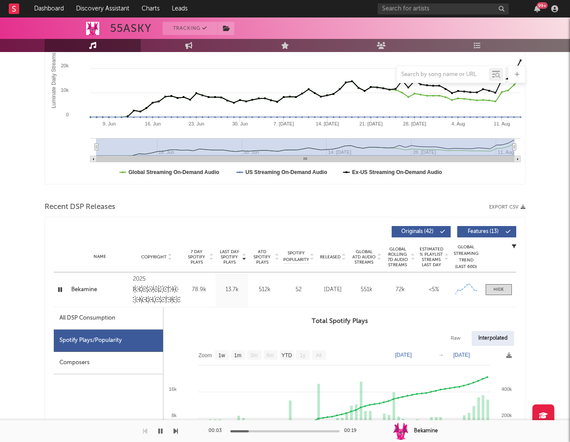
click at [59, 290] on icon "button" at bounding box center [60, 289] width 8 height 11
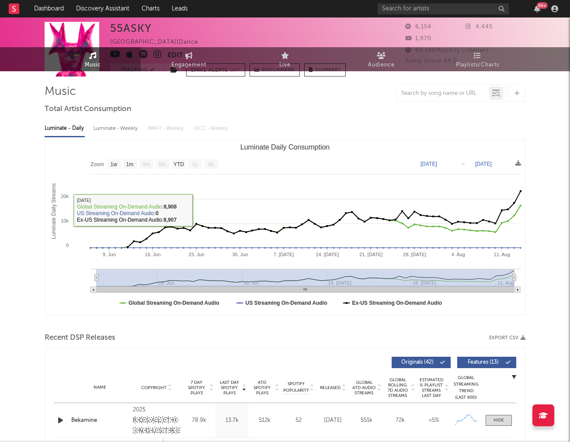
scroll to position [0, 0]
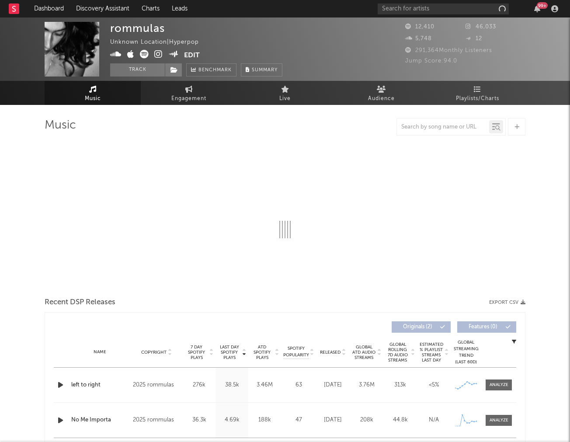
select select "1w"
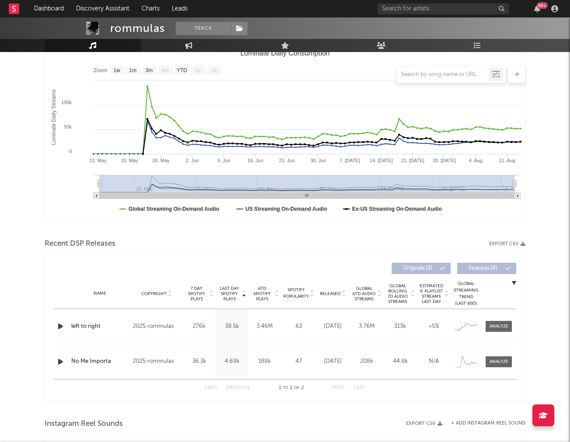
scroll to position [205, 0]
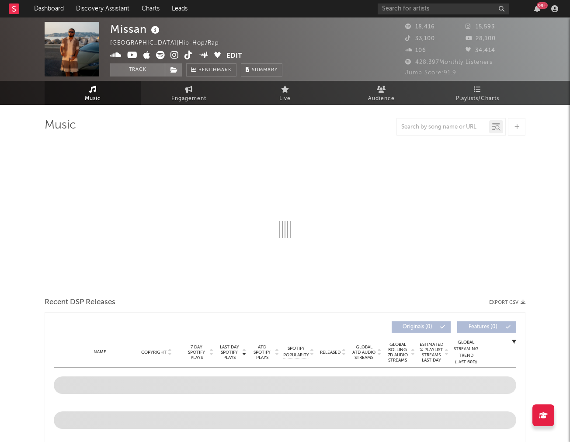
select select "6m"
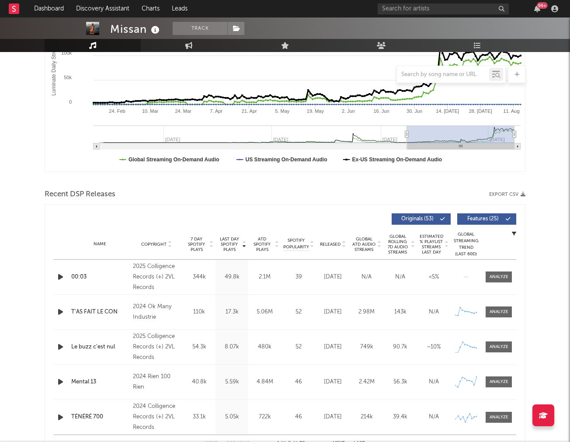
scroll to position [185, 0]
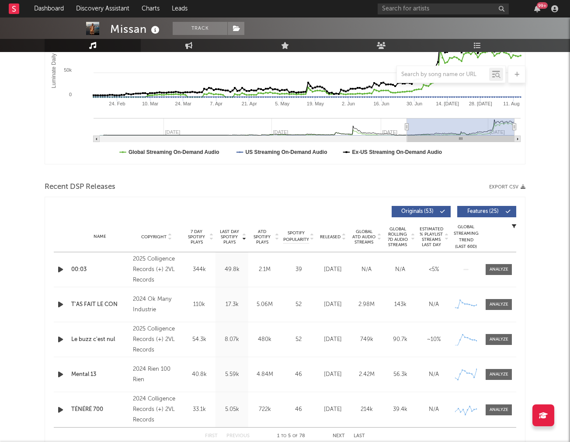
drag, startPoint x: 495, startPoint y: 272, endPoint x: 477, endPoint y: 269, distance: 17.6
click at [495, 272] on div at bounding box center [499, 269] width 19 height 7
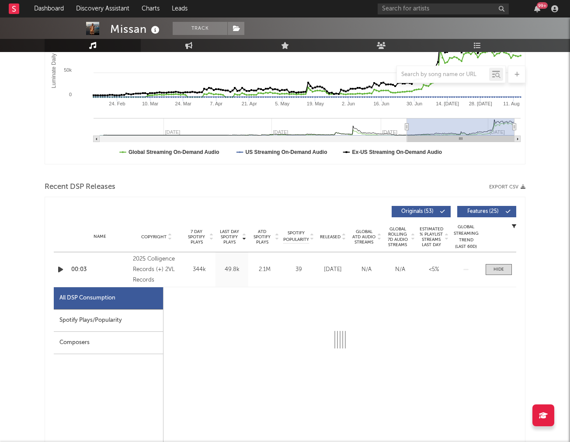
click at [131, 322] on div "Spotify Plays/Popularity" at bounding box center [108, 321] width 109 height 22
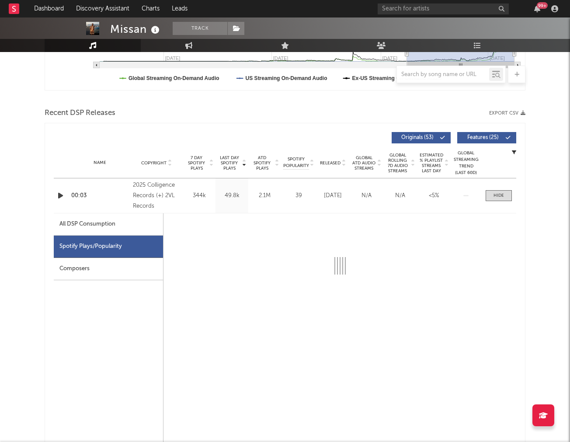
select select "1w"
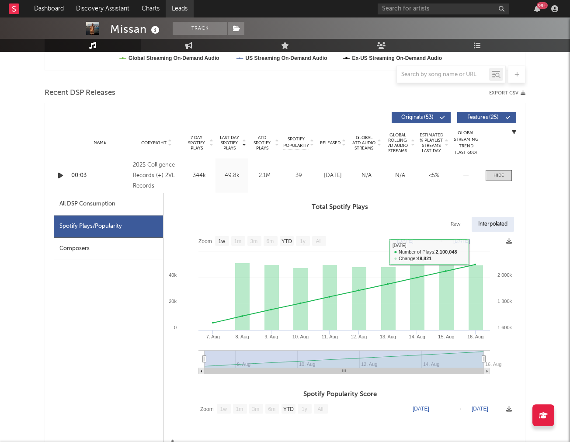
scroll to position [278, 0]
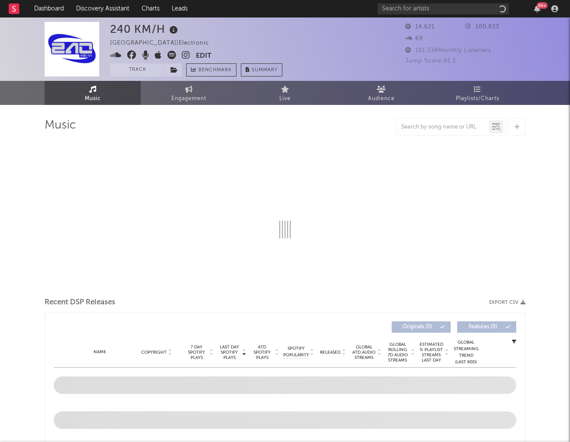
select select "1w"
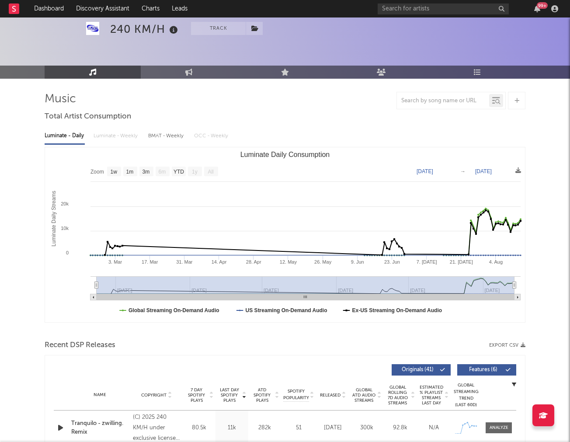
scroll to position [248, 0]
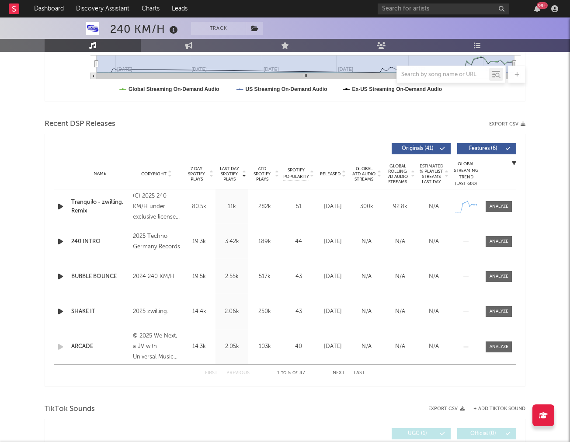
click at [496, 241] on div at bounding box center [499, 241] width 19 height 7
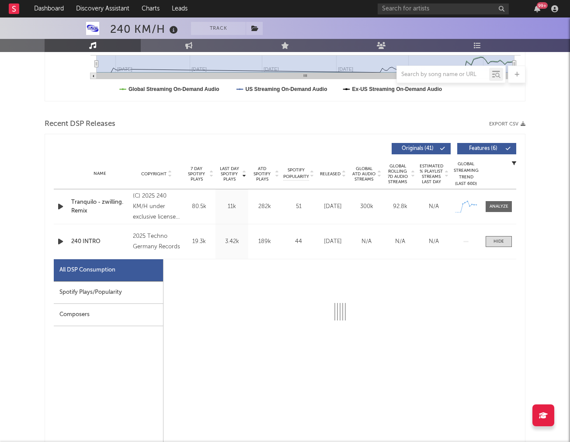
click at [119, 290] on div "Spotify Plays/Popularity" at bounding box center [108, 293] width 109 height 22
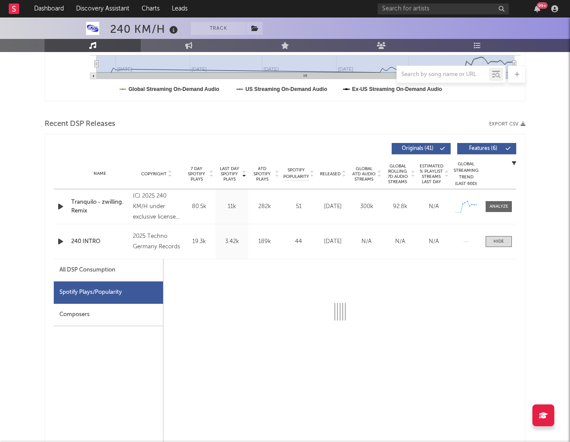
select select "1w"
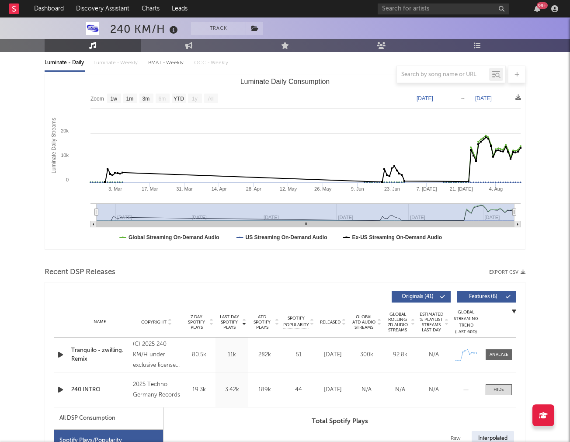
scroll to position [98, 0]
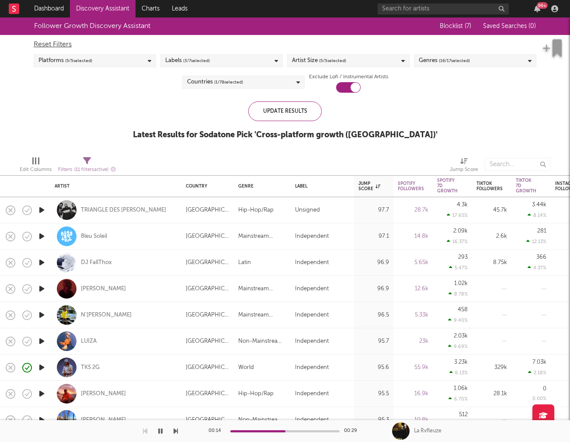
click at [45, 209] on icon "button" at bounding box center [41, 210] width 9 height 11
click at [41, 286] on icon "button" at bounding box center [41, 288] width 9 height 11
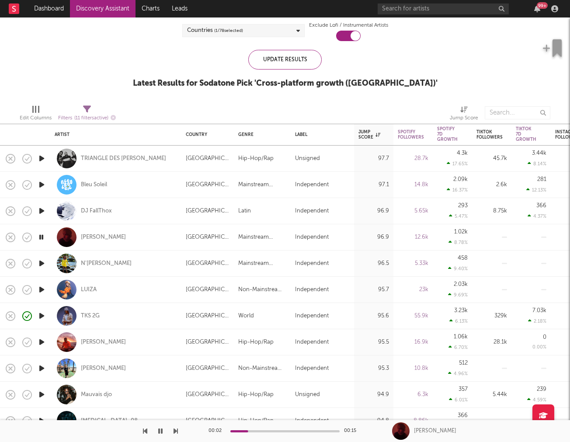
click at [43, 292] on icon "button" at bounding box center [41, 289] width 9 height 11
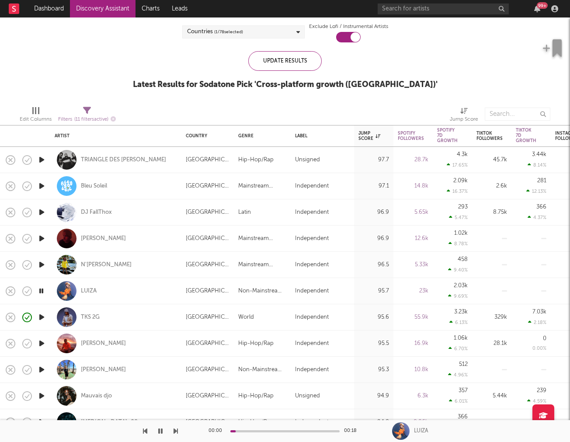
click at [43, 317] on icon "button" at bounding box center [41, 317] width 9 height 11
click at [150, 249] on div "Aden Lou" at bounding box center [116, 239] width 122 height 26
select select "1w"
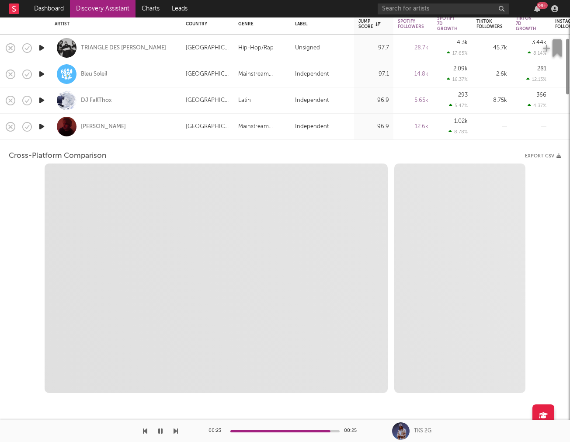
select select "1w"
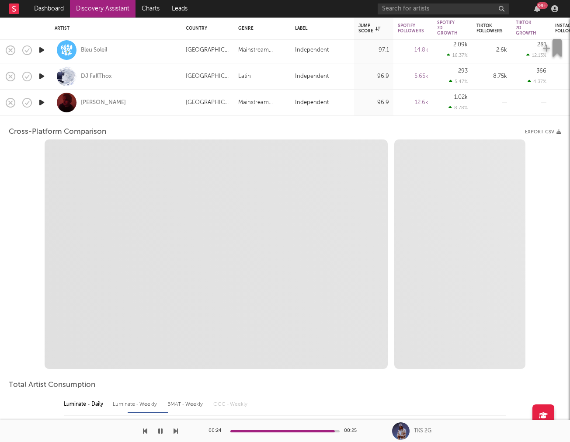
select select "1m"
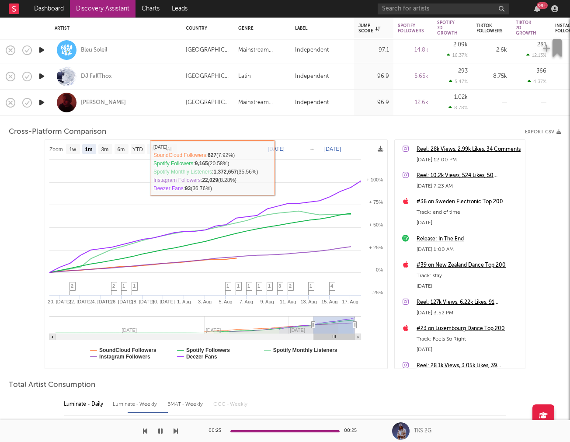
click at [84, 98] on div "Aden Lou" at bounding box center [116, 103] width 122 height 26
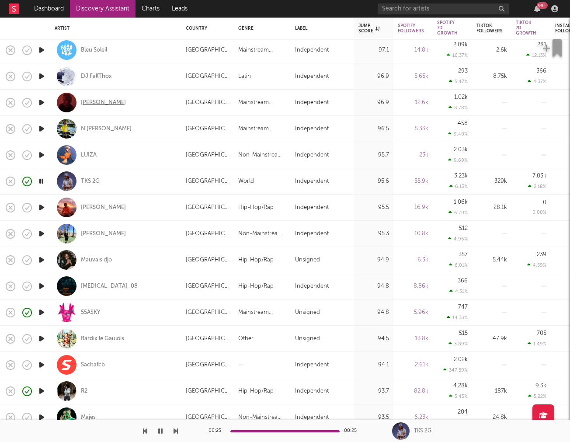
click at [84, 100] on div "Aden Lou" at bounding box center [103, 103] width 45 height 8
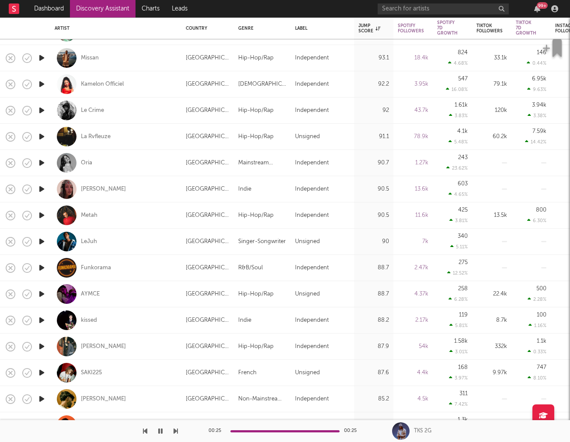
click at [42, 349] on icon "button" at bounding box center [41, 346] width 9 height 11
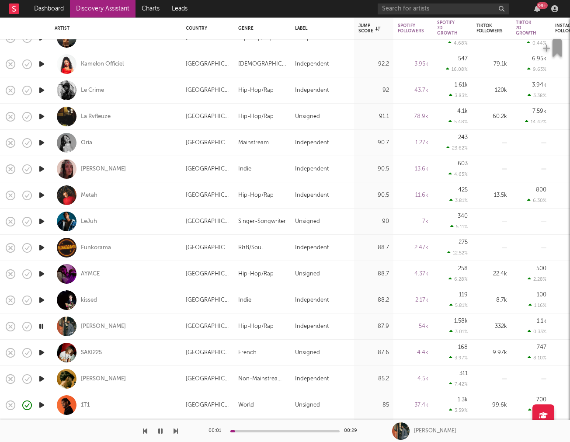
click at [42, 349] on icon "button" at bounding box center [41, 352] width 9 height 11
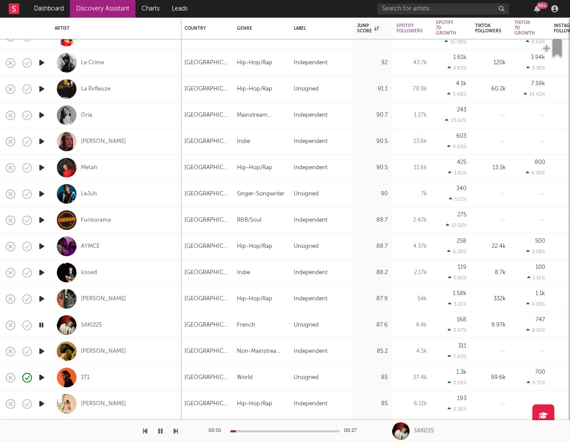
click at [42, 349] on icon "button" at bounding box center [41, 351] width 9 height 11
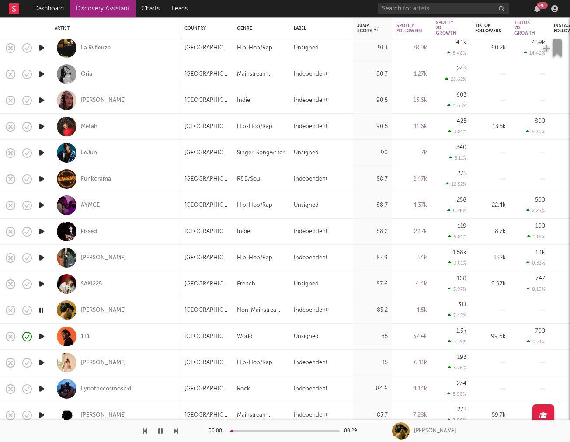
click at [43, 336] on icon "button" at bounding box center [41, 336] width 9 height 11
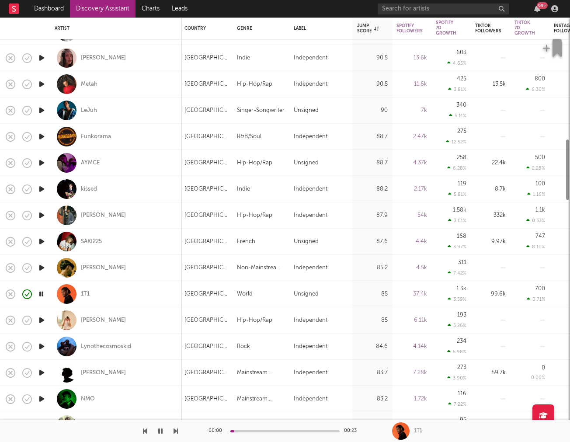
click at [41, 318] on icon "button" at bounding box center [41, 320] width 9 height 11
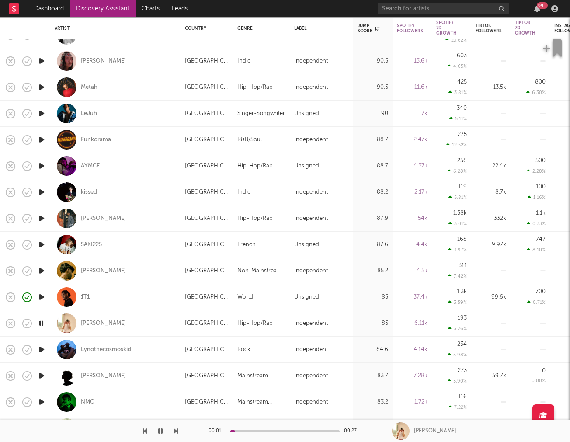
click at [87, 297] on div "1T1" at bounding box center [85, 297] width 9 height 8
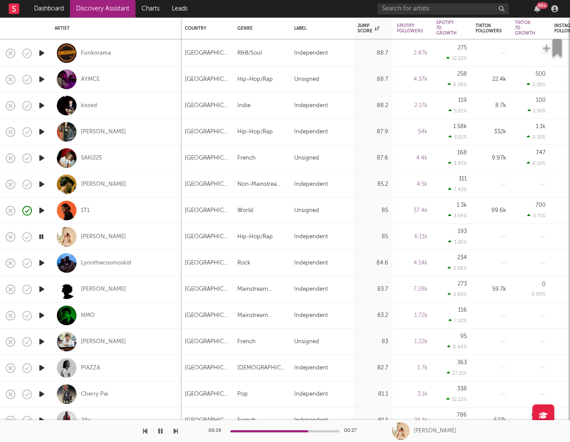
click at [45, 290] on icon "button" at bounding box center [41, 289] width 9 height 11
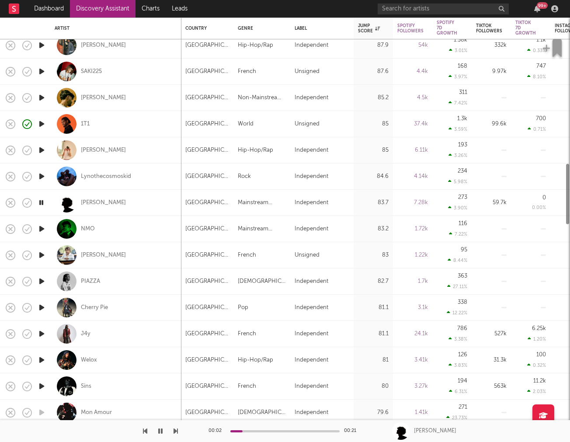
click at [41, 305] on icon "button" at bounding box center [41, 307] width 9 height 11
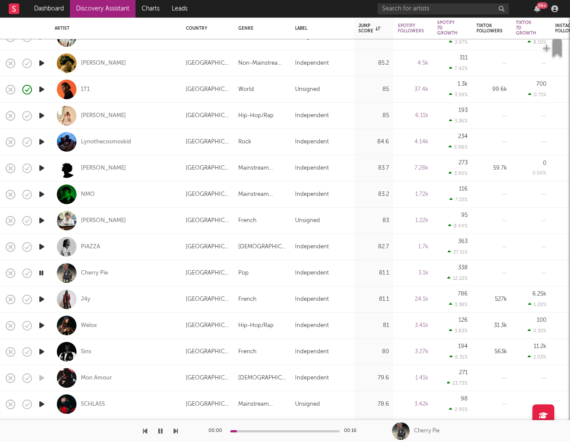
click at [42, 304] on icon "button" at bounding box center [41, 299] width 9 height 11
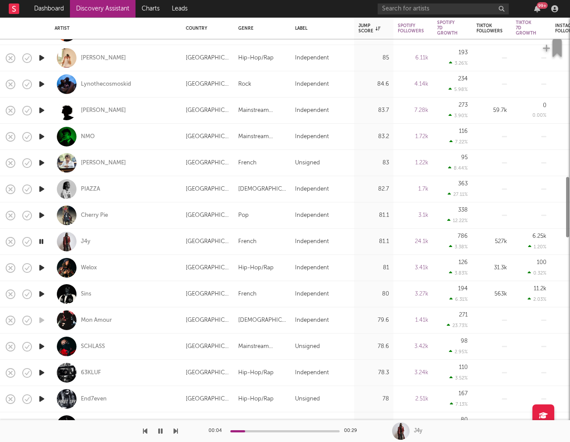
click at [47, 320] on div at bounding box center [41, 320] width 17 height 26
select select "1w"
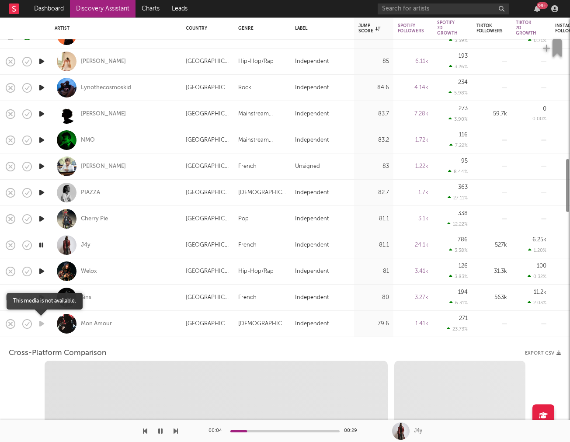
click at [38, 320] on icon "button" at bounding box center [41, 323] width 9 height 11
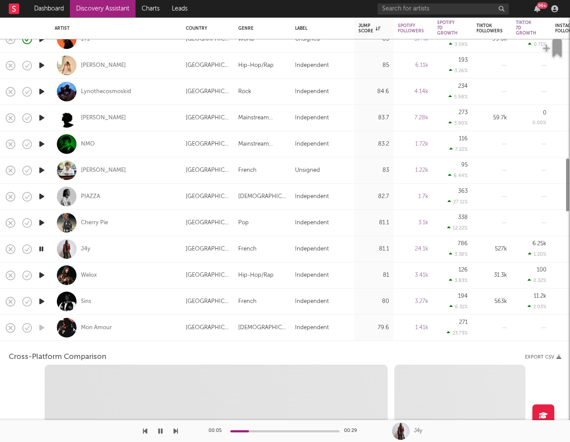
select select "1w"
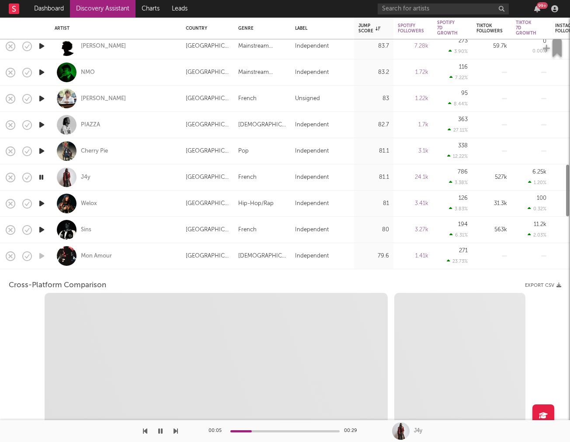
select select "1m"
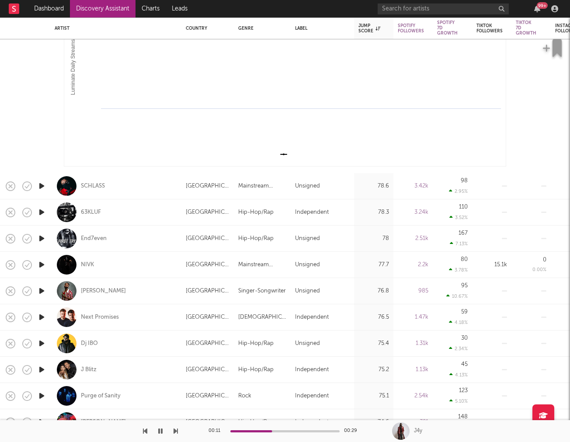
click at [42, 289] on icon "button" at bounding box center [41, 291] width 9 height 11
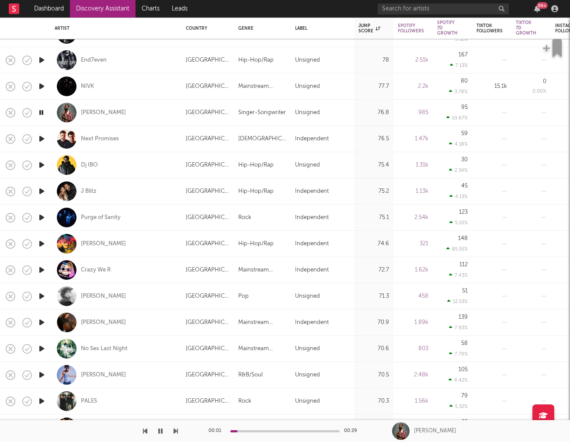
click at [40, 298] on icon "button" at bounding box center [41, 296] width 9 height 11
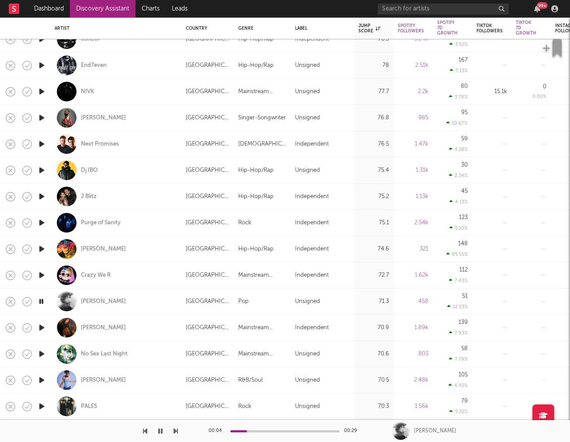
click at [107, 297] on div "[PERSON_NAME]" at bounding box center [116, 302] width 122 height 26
select select "1w"
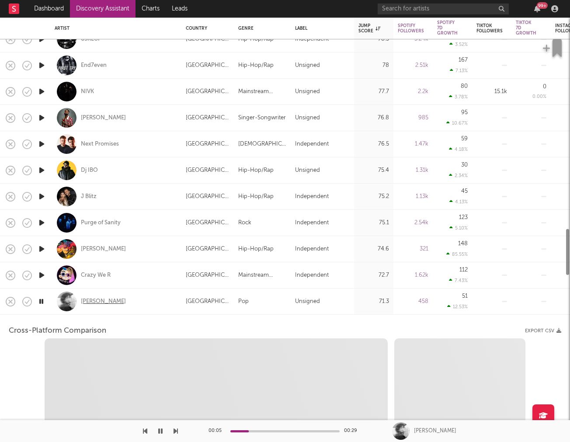
click at [105, 299] on div "[PERSON_NAME]" at bounding box center [103, 302] width 45 height 8
select select "1w"
select select "1m"
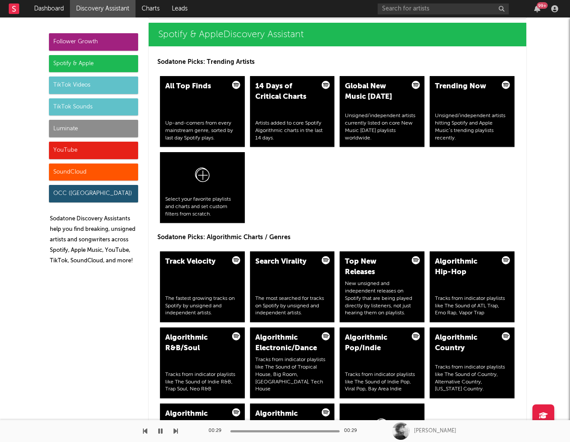
scroll to position [803, 0]
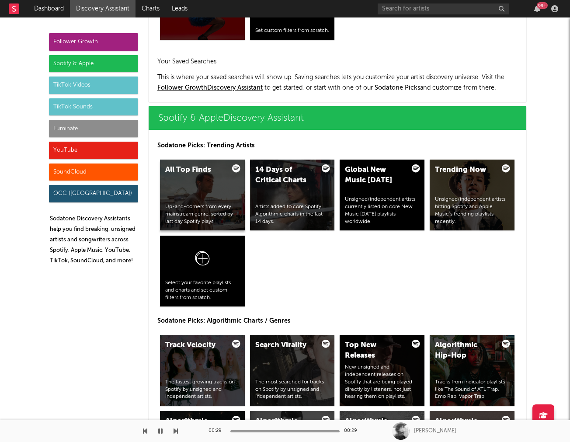
click at [186, 207] on div "Up-and-comers from every mainstream genre, sorted by last day Spotify plays." at bounding box center [202, 214] width 74 height 22
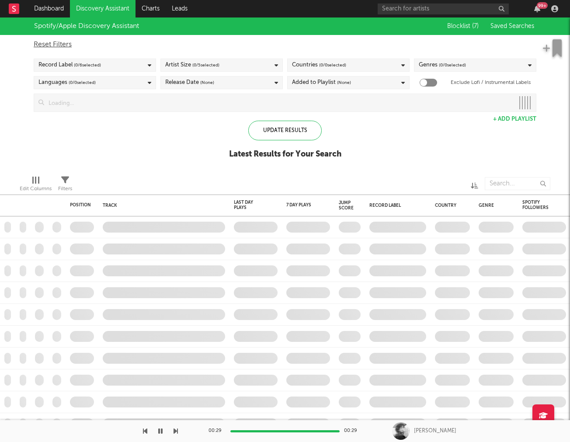
checkbox input "true"
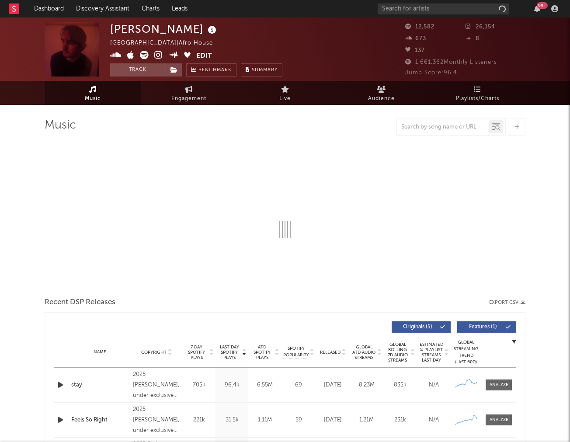
select select "1w"
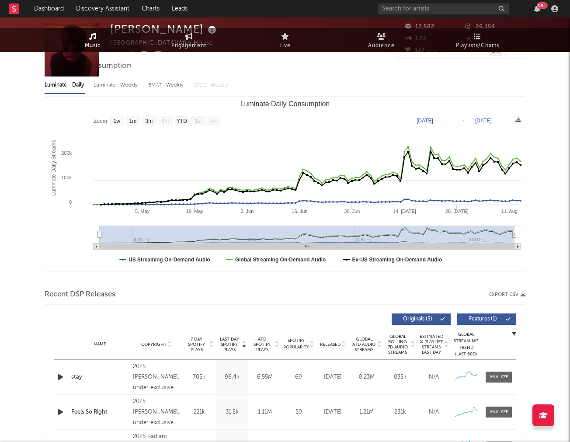
scroll to position [175, 0]
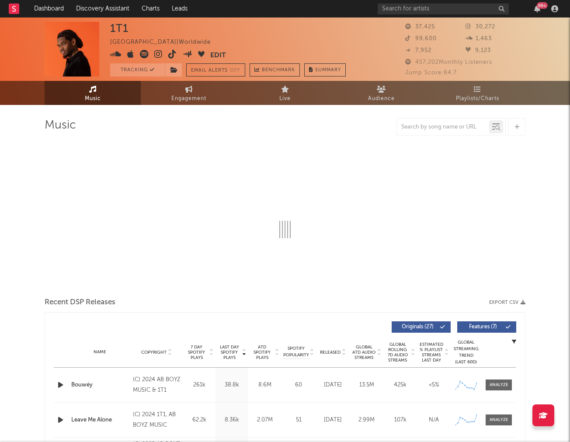
select select "6m"
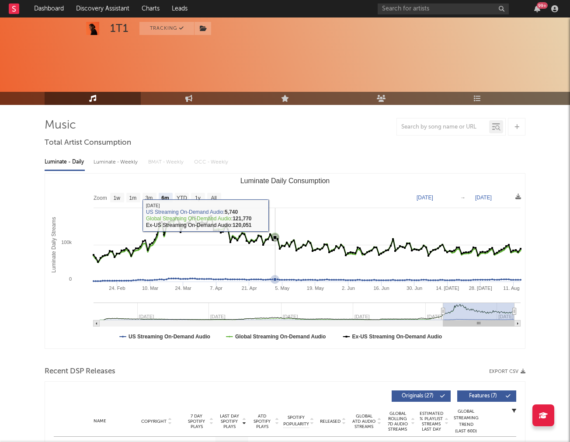
scroll to position [194, 0]
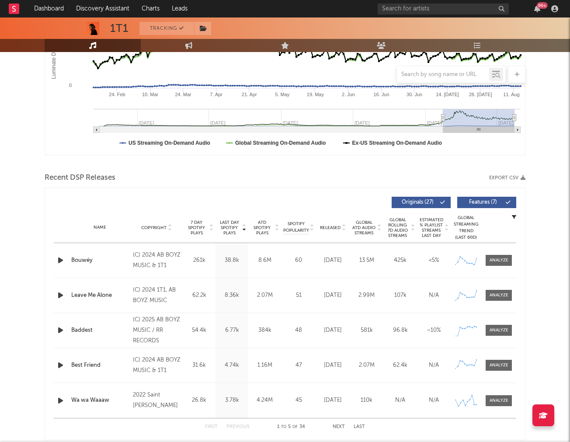
drag, startPoint x: 501, startPoint y: 259, endPoint x: 506, endPoint y: 242, distance: 18.3
click at [500, 259] on div at bounding box center [499, 260] width 19 height 7
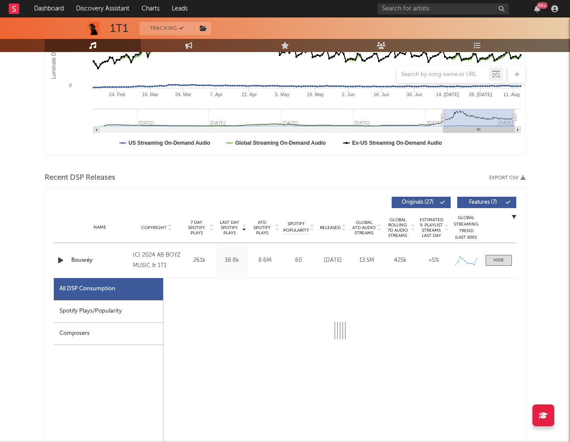
select select "6m"
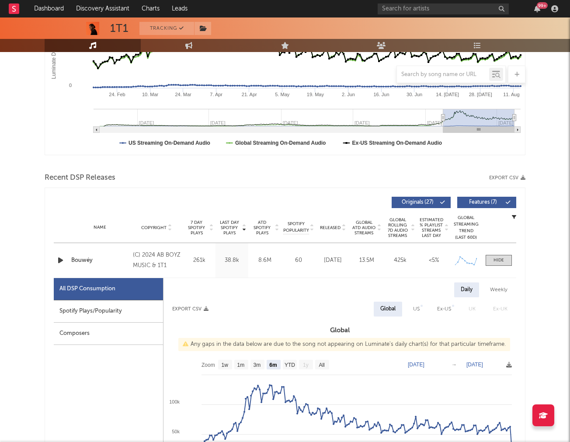
drag, startPoint x: 119, startPoint y: 309, endPoint x: 137, endPoint y: 286, distance: 29.3
click at [119, 309] on div "Spotify Plays/Popularity" at bounding box center [108, 311] width 109 height 22
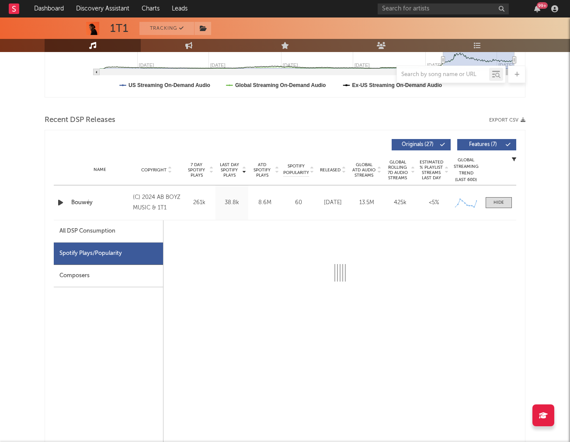
select select "6m"
select select "1w"
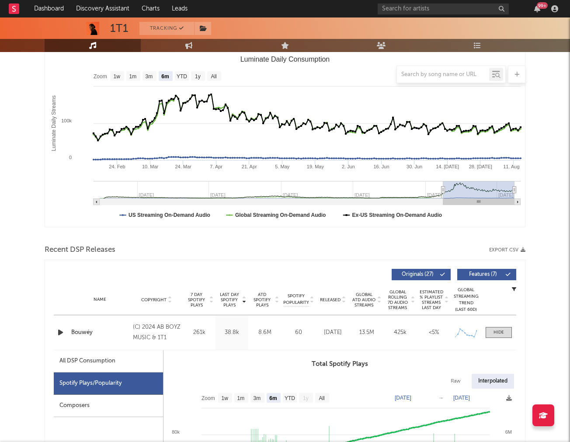
scroll to position [0, 0]
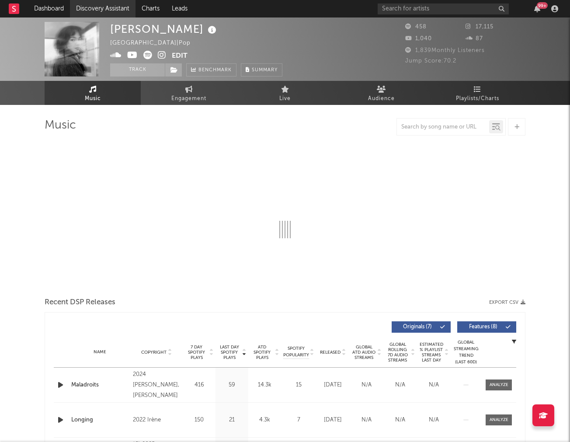
select select "1w"
